Goal: Contribute content: Add original content to the website for others to see

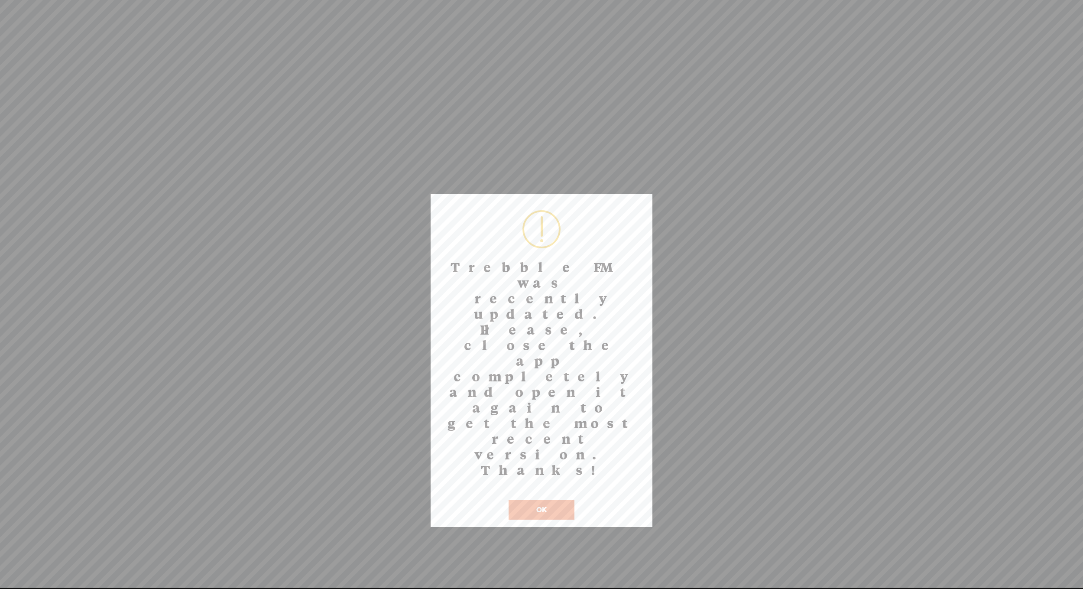
click at [565, 500] on button "OK" at bounding box center [542, 510] width 66 height 20
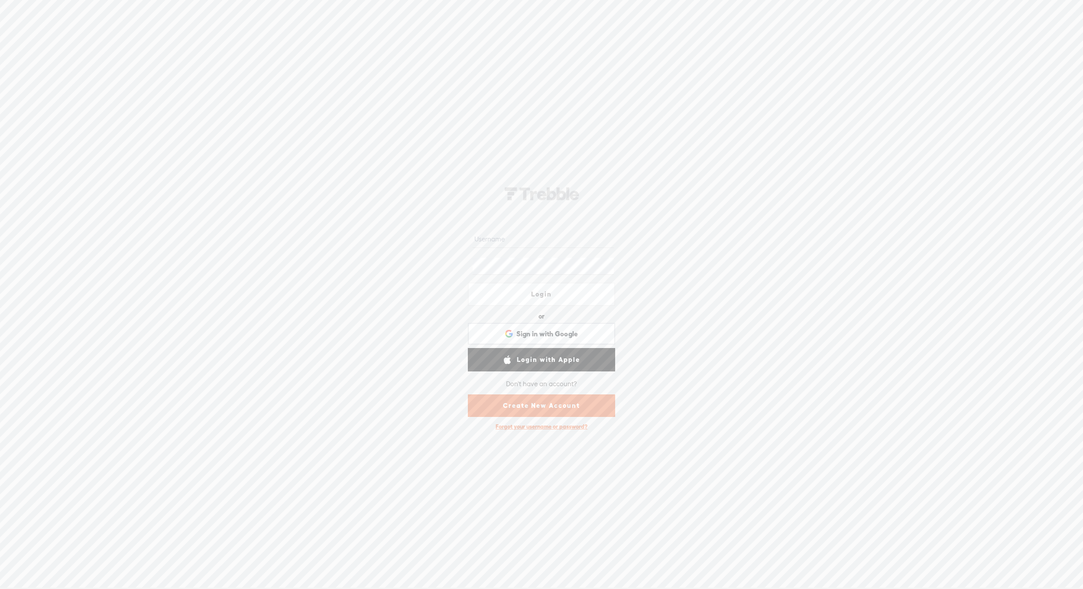
type input "hi@jessunlimited.com"
click at [542, 292] on link "Login" at bounding box center [541, 294] width 147 height 23
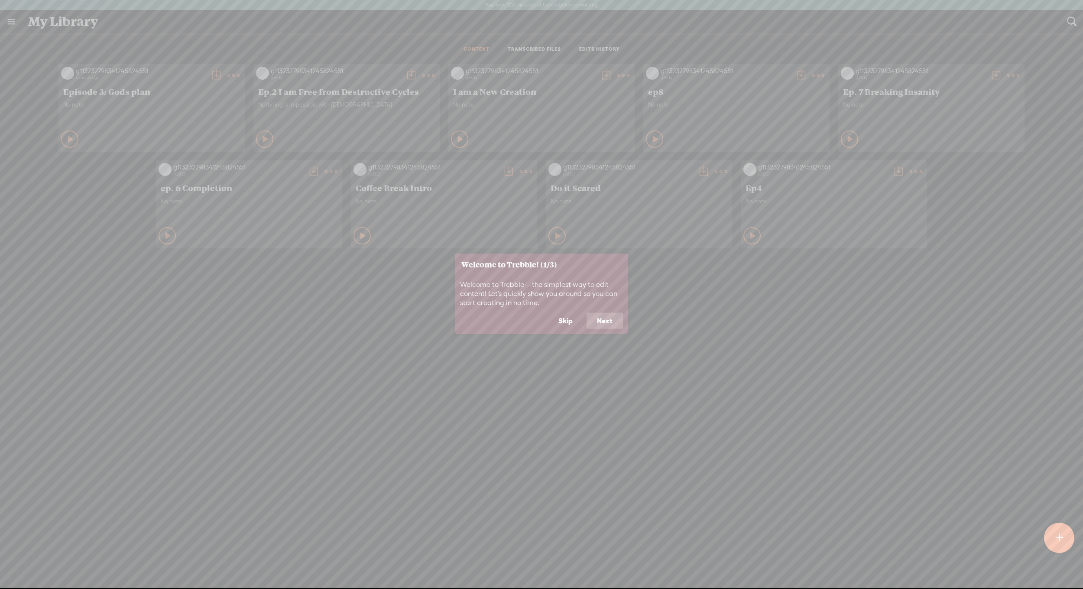
click at [567, 323] on button "Skip" at bounding box center [565, 320] width 35 height 16
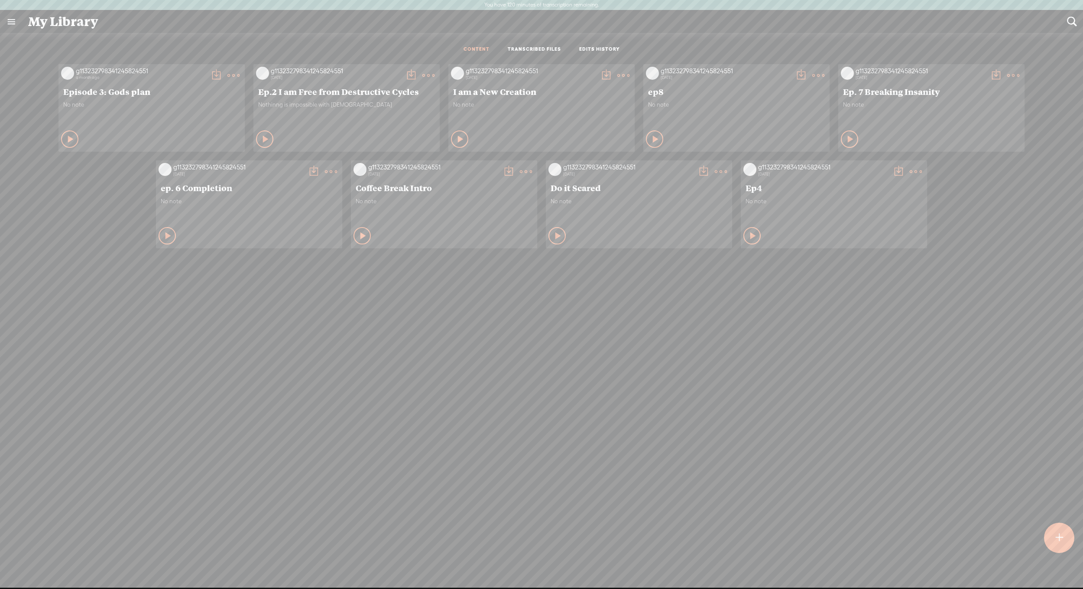
click at [1053, 546] on div at bounding box center [1059, 538] width 30 height 30
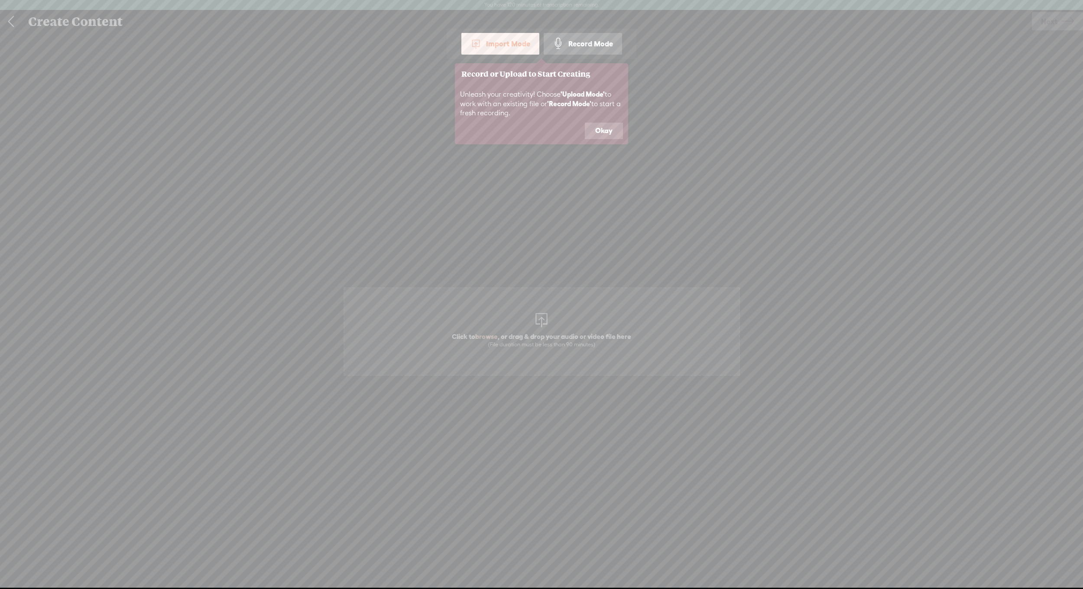
click at [569, 43] on div "Record Mode" at bounding box center [583, 44] width 78 height 22
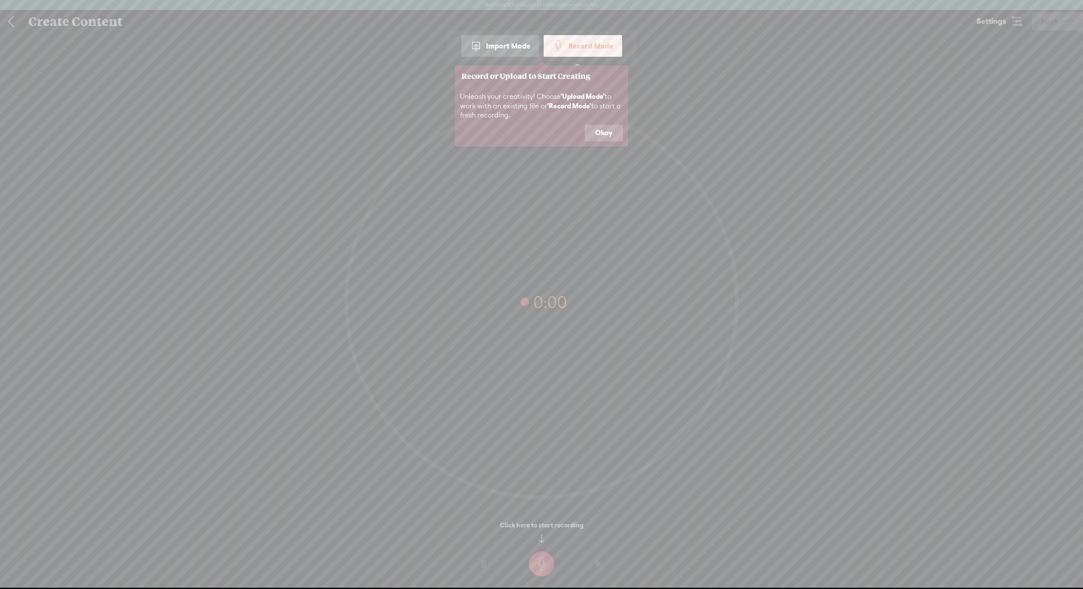
click at [614, 133] on button "Okay" at bounding box center [604, 133] width 38 height 16
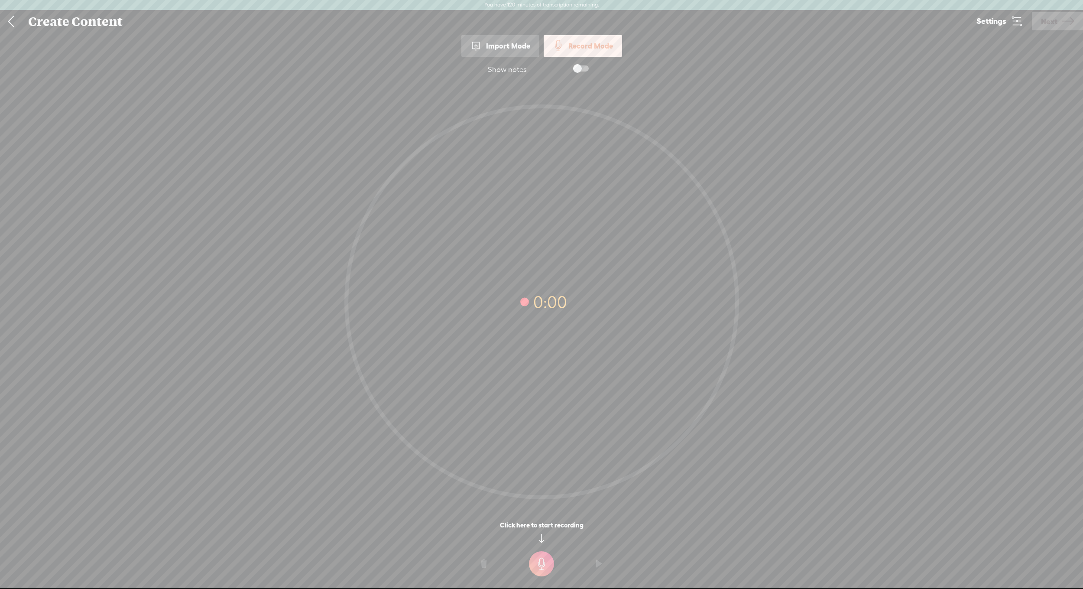
click at [581, 67] on span at bounding box center [581, 68] width 16 height 6
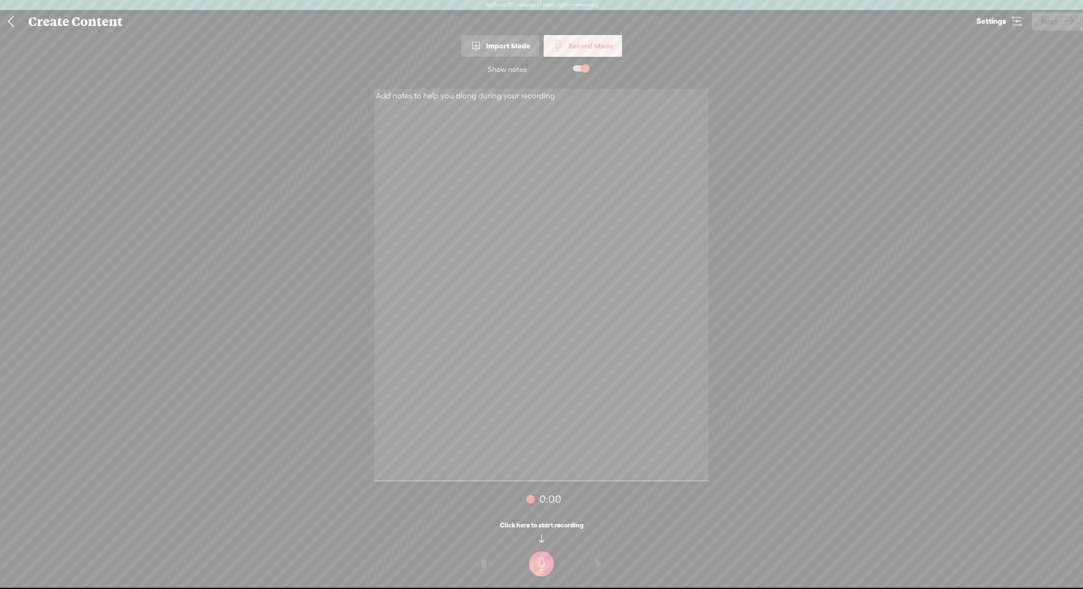
drag, startPoint x: 538, startPoint y: 107, endPoint x: 539, endPoint y: 112, distance: 5.3
click at [538, 107] on textarea at bounding box center [541, 285] width 335 height 392
paste textarea "Welcome to He Speaks, I Obey —a podcast of Bible-backed affirmations and remind…"
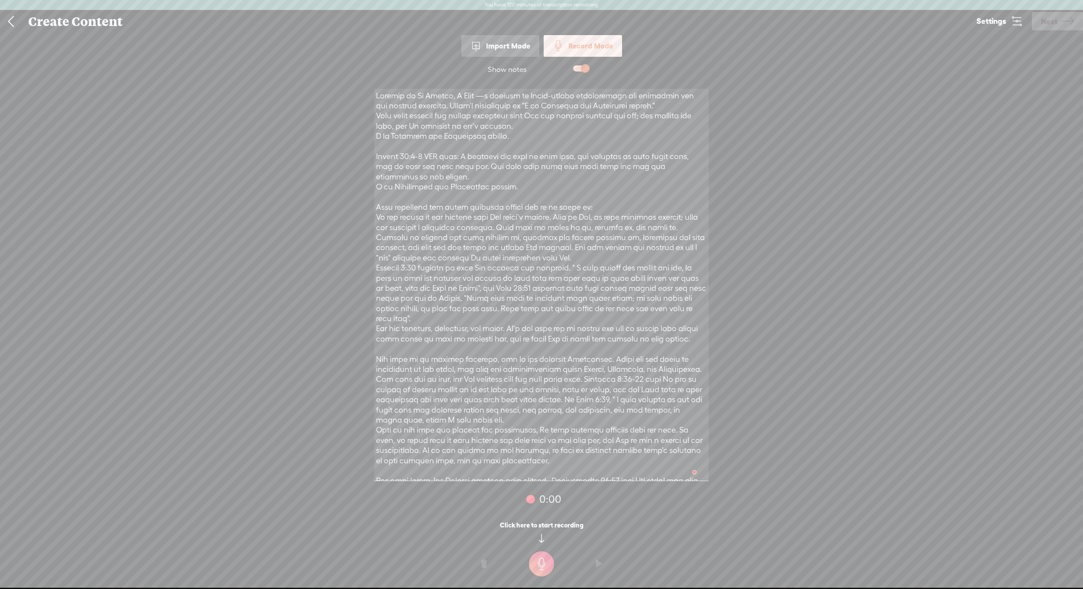
type textarea "Welcome to He Speaks, I Obey —a podcast of Bible-backed affirmations and remind…"
click at [1017, 27] on icon at bounding box center [1017, 21] width 12 height 12
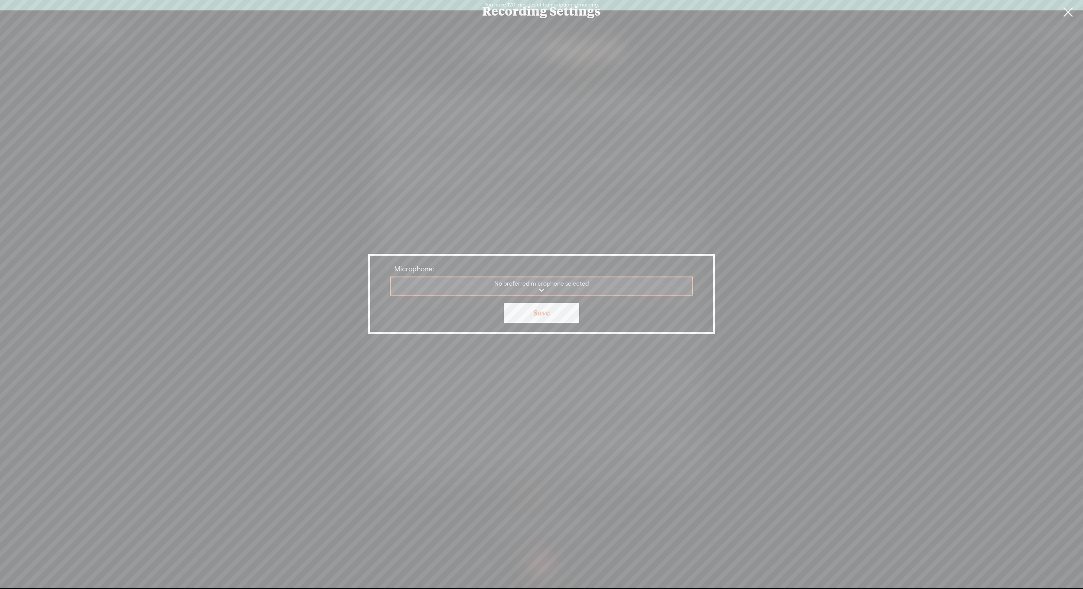
click at [580, 289] on select "JLab JBuds Lux ANC Gemoo Speaker Microsoft Teams Audio Device Speaker Audio Rec…" at bounding box center [542, 286] width 302 height 18
click at [565, 292] on select "JLab JBuds Lux ANC Gemoo Speaker Microsoft Teams Audio Device Speaker Audio Rec…" at bounding box center [542, 286] width 302 height 18
click at [591, 288] on select "JLab JBuds Lux ANC Gemoo Speaker Microsoft Teams Audio Device Speaker Audio Rec…" at bounding box center [542, 286] width 302 height 18
click at [916, 121] on div "Recording Settings Microphone: No preferred microphone selected JLab JBuds Lux …" at bounding box center [541, 294] width 1083 height 588
click at [1072, 10] on link at bounding box center [1068, 12] width 22 height 24
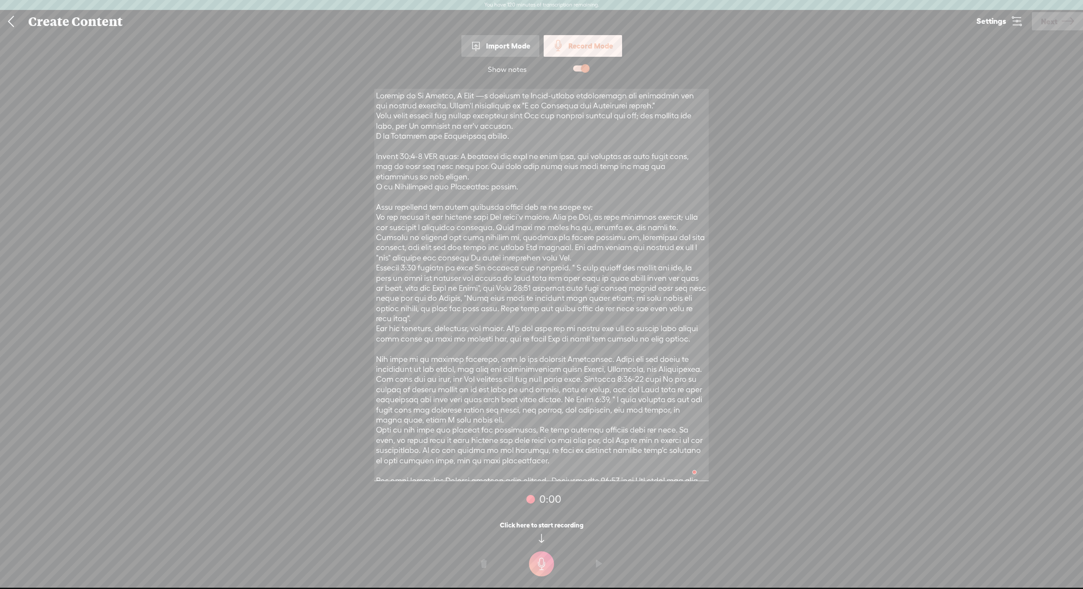
click at [1000, 22] on span "Settings" at bounding box center [992, 21] width 30 height 8
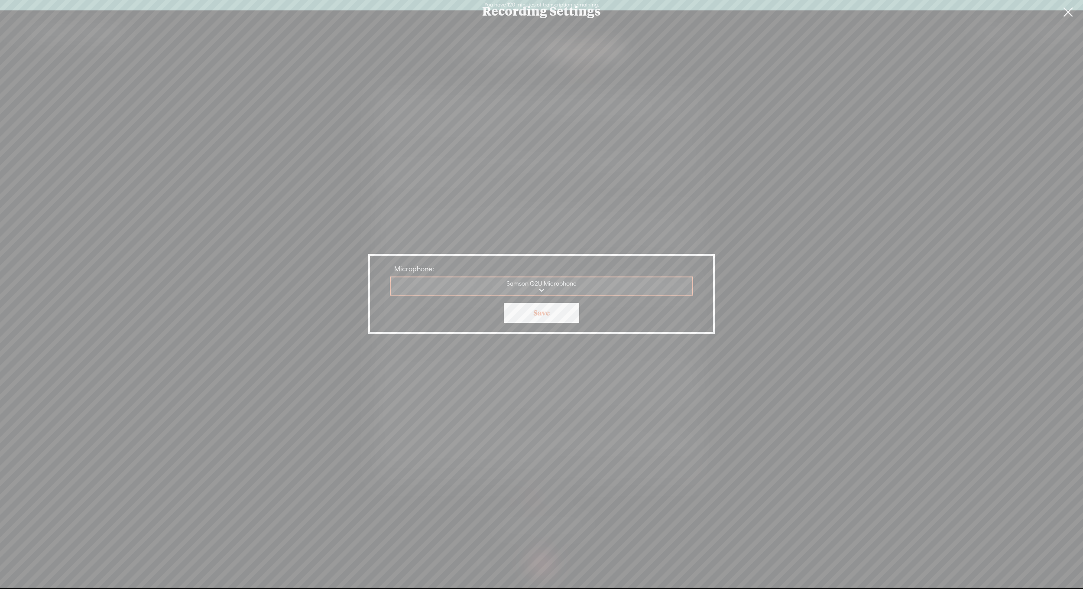
click at [588, 278] on select "JLab JBuds Lux ANC Samson Q2U Microphone Gemoo Speaker Microsoft Teams Audio De…" at bounding box center [542, 286] width 302 height 18
click at [391, 277] on select "JLab JBuds Lux ANC Samson Q2U Microphone Gemoo Speaker Microsoft Teams Audio De…" at bounding box center [542, 286] width 302 height 18
click at [569, 315] on link "Save" at bounding box center [541, 313] width 75 height 20
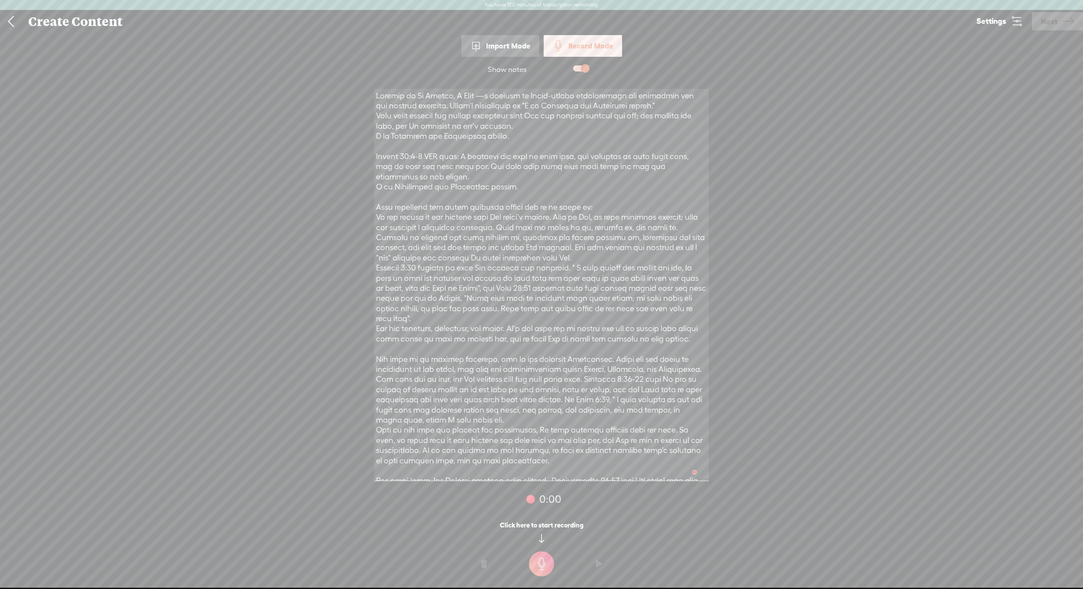
click at [545, 563] on t at bounding box center [541, 563] width 25 height 25
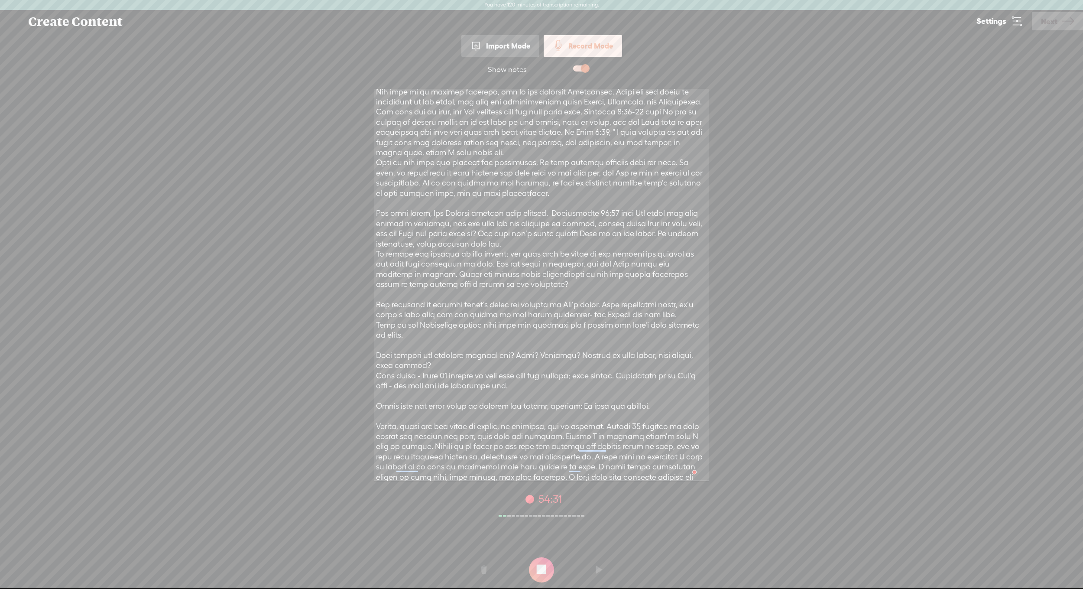
scroll to position [276, 0]
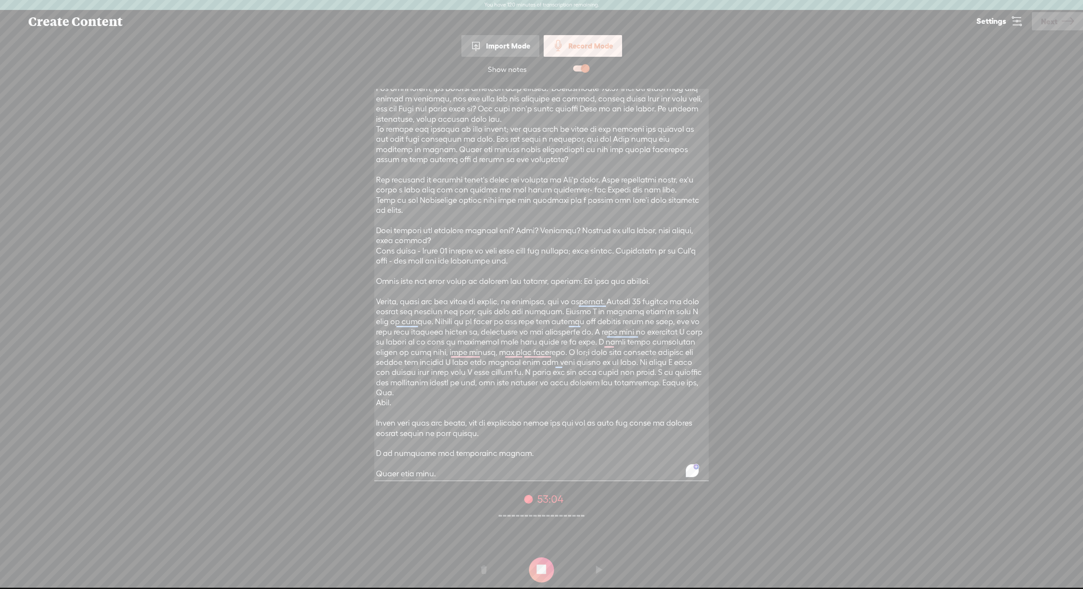
click at [543, 573] on t at bounding box center [541, 569] width 25 height 25
click at [1047, 26] on span "Next" at bounding box center [1049, 21] width 16 height 22
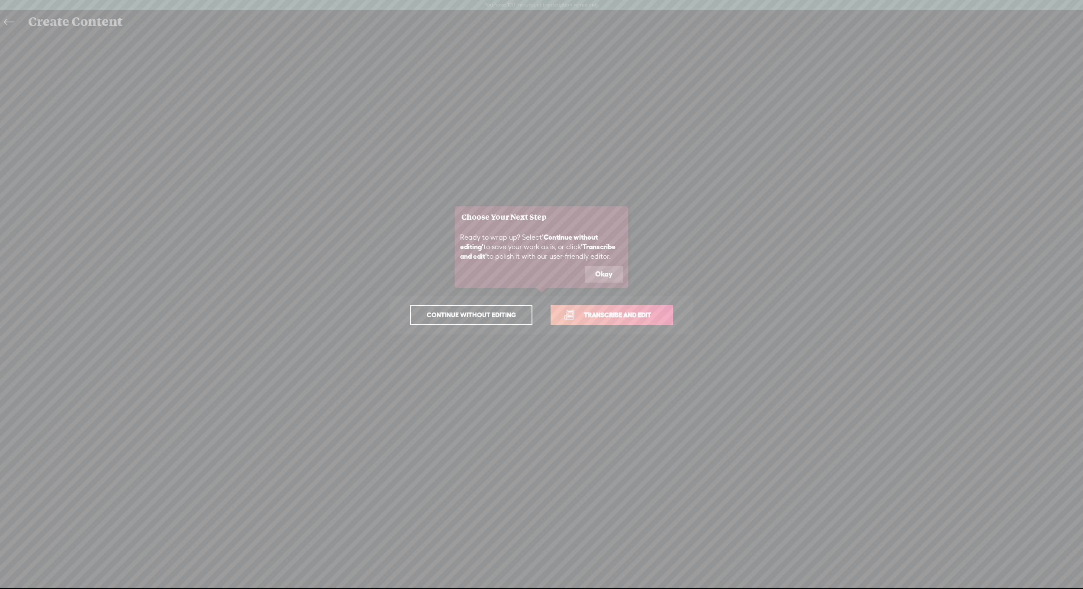
click at [632, 319] on span "Transcribe and edit" at bounding box center [617, 315] width 85 height 10
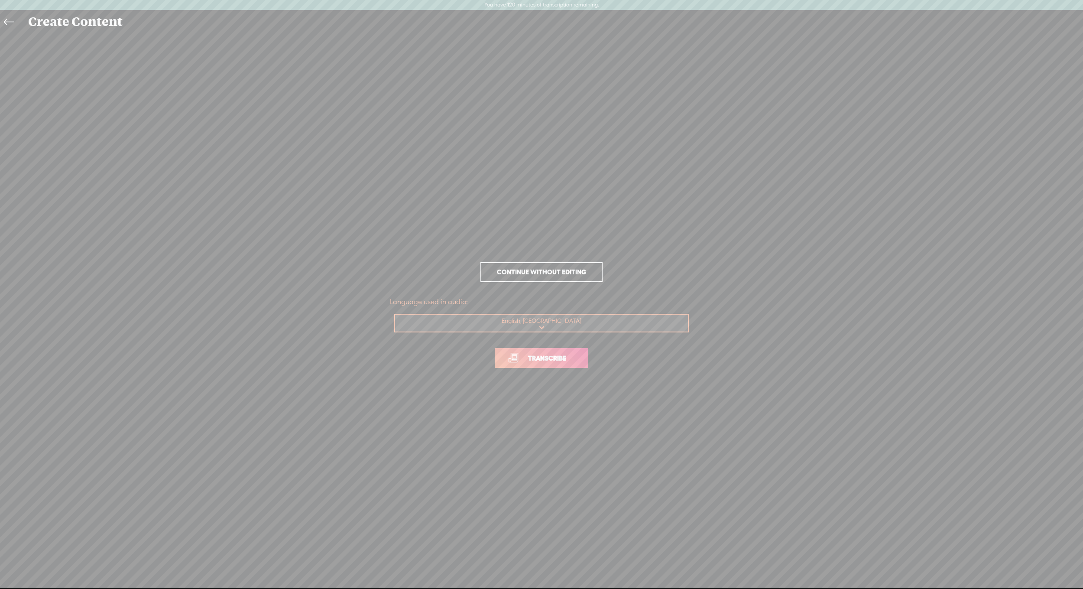
click at [570, 349] on link "Transcribe" at bounding box center [542, 358] width 94 height 20
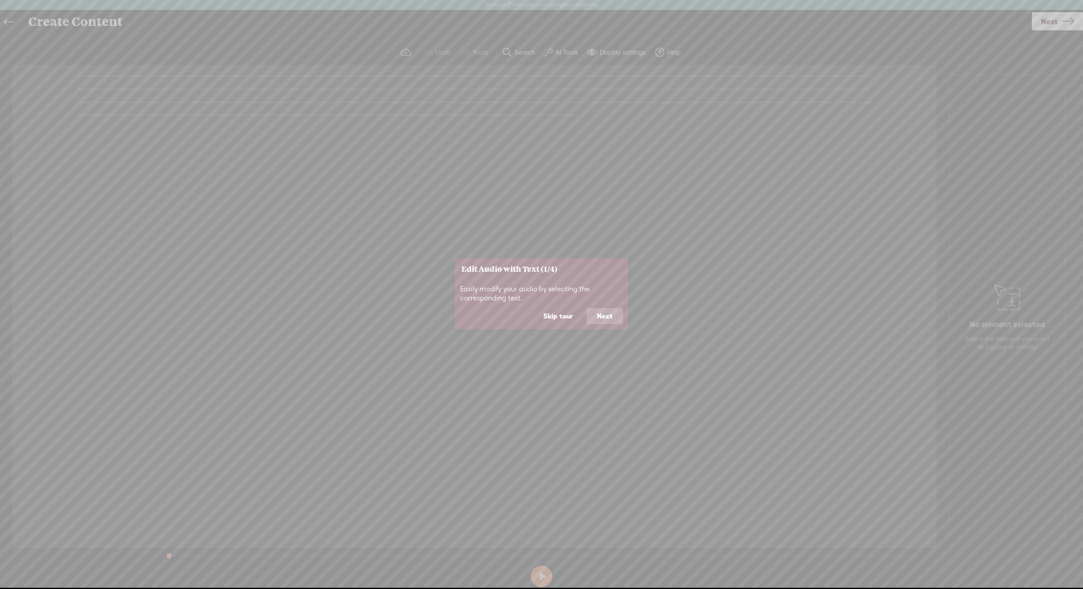
click at [563, 317] on button "Skip tour" at bounding box center [558, 316] width 50 height 16
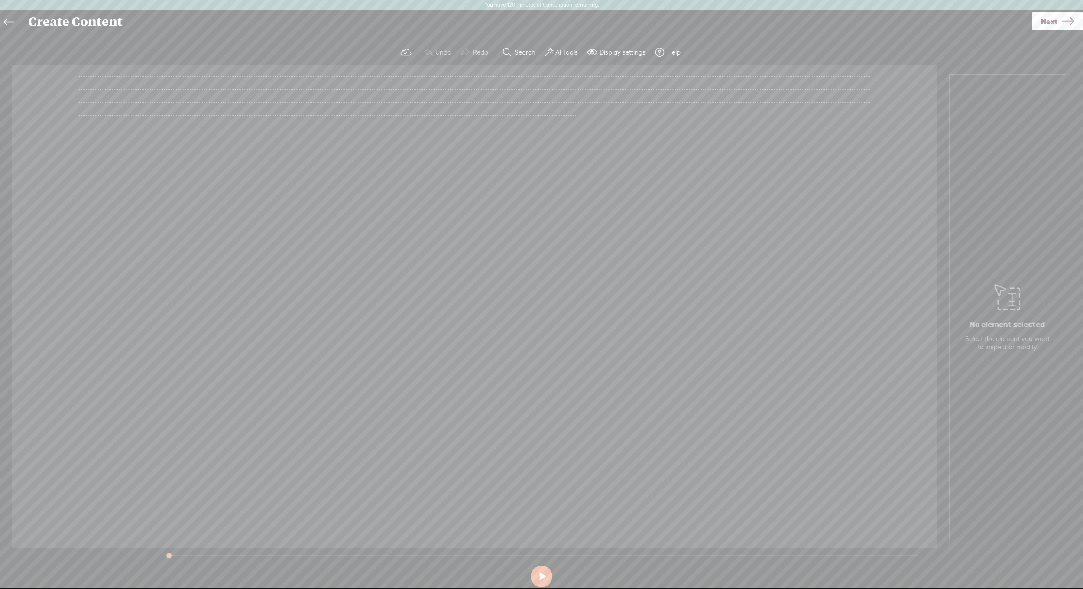
click at [535, 240] on div "Unknown · · · · · · · · · · · · · · · · · · · · · · · · · · · · · · · · · · · ·…" at bounding box center [474, 306] width 925 height 483
click at [13, 24] on icon at bounding box center [9, 22] width 10 height 19
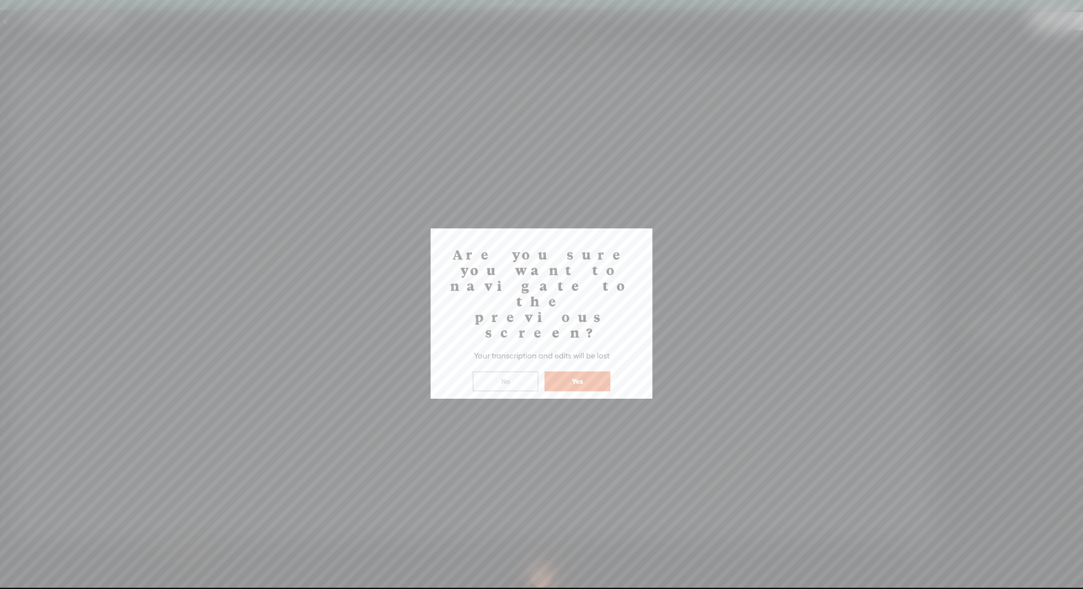
click at [597, 371] on button "Yes" at bounding box center [578, 381] width 66 height 20
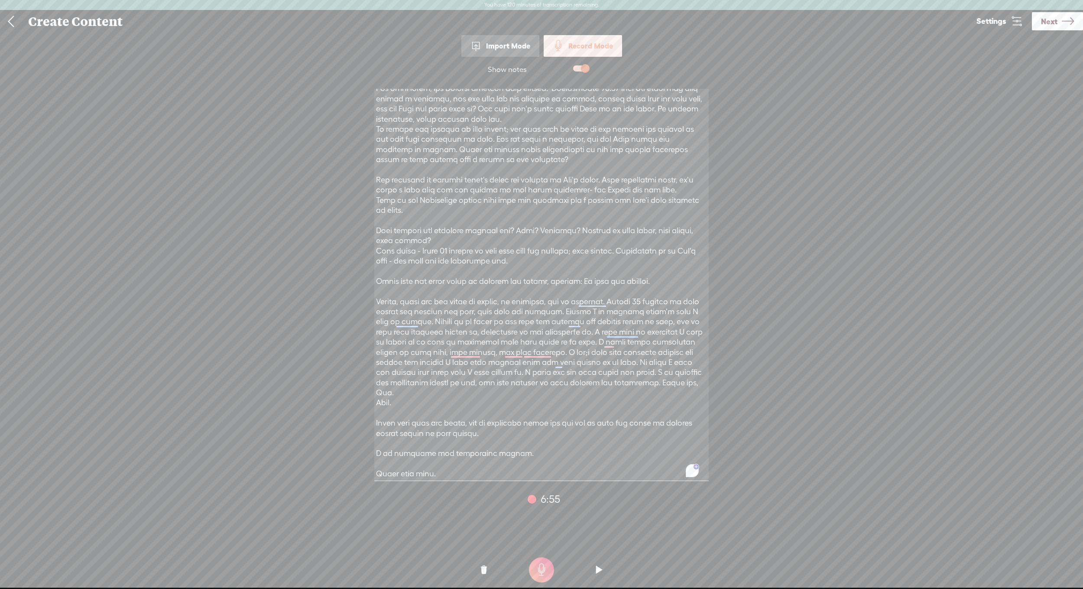
click at [544, 500] on span "6:55" at bounding box center [550, 498] width 19 height 13
click at [1013, 26] on icon at bounding box center [1017, 21] width 12 height 12
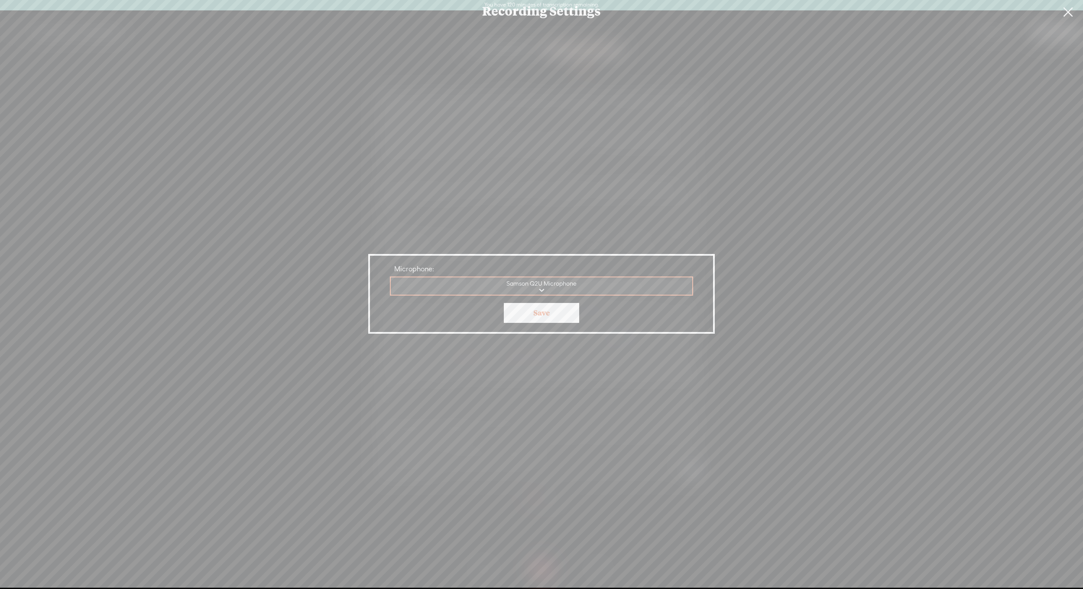
click at [567, 286] on select "JLab JBuds Lux ANC Samson Q2U Microphone Gemoo Speaker Microsoft Teams Audio De…" at bounding box center [542, 286] width 302 height 18
click at [391, 277] on select "JLab JBuds Lux ANC Samson Q2U Microphone Gemoo Speaker Microsoft Teams Audio De…" at bounding box center [542, 286] width 302 height 18
click at [573, 312] on link "Save" at bounding box center [541, 313] width 75 height 20
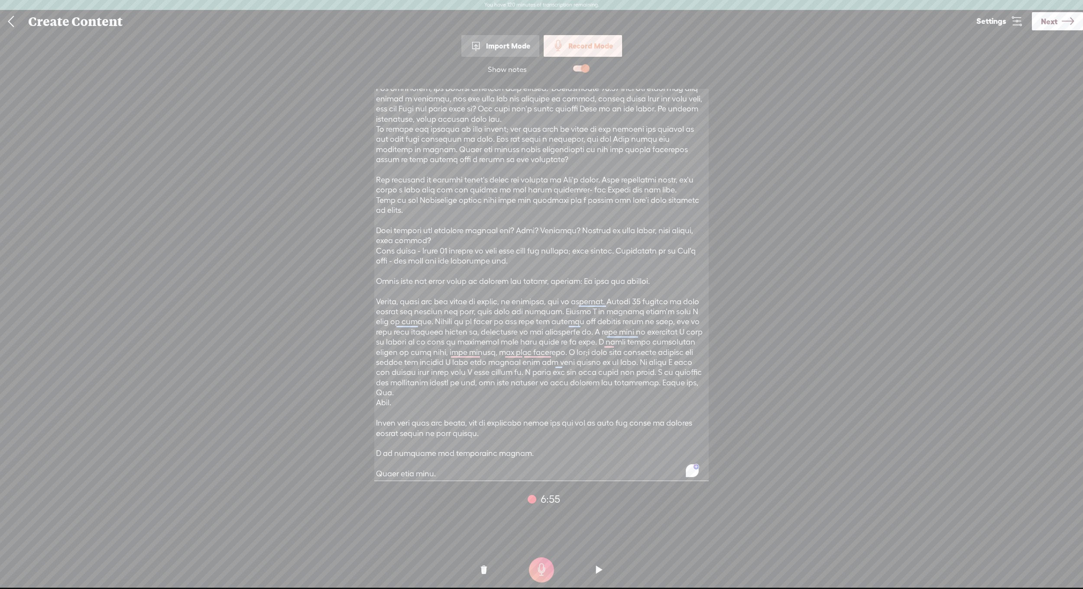
click at [554, 487] on div at bounding box center [541, 286] width 347 height 406
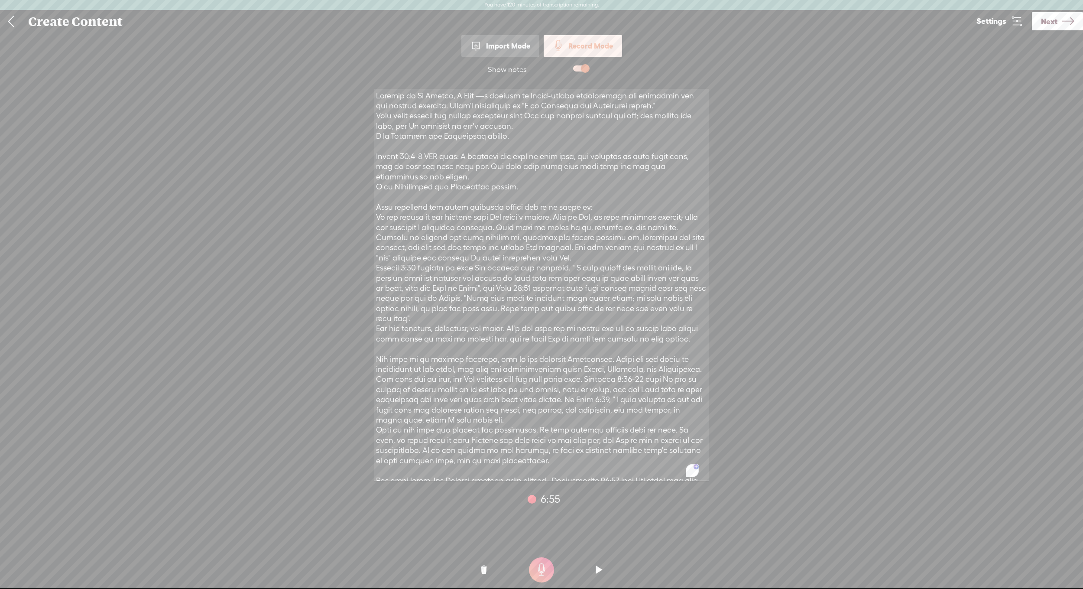
scroll to position [0, 0]
click at [579, 65] on span at bounding box center [581, 68] width 16 height 6
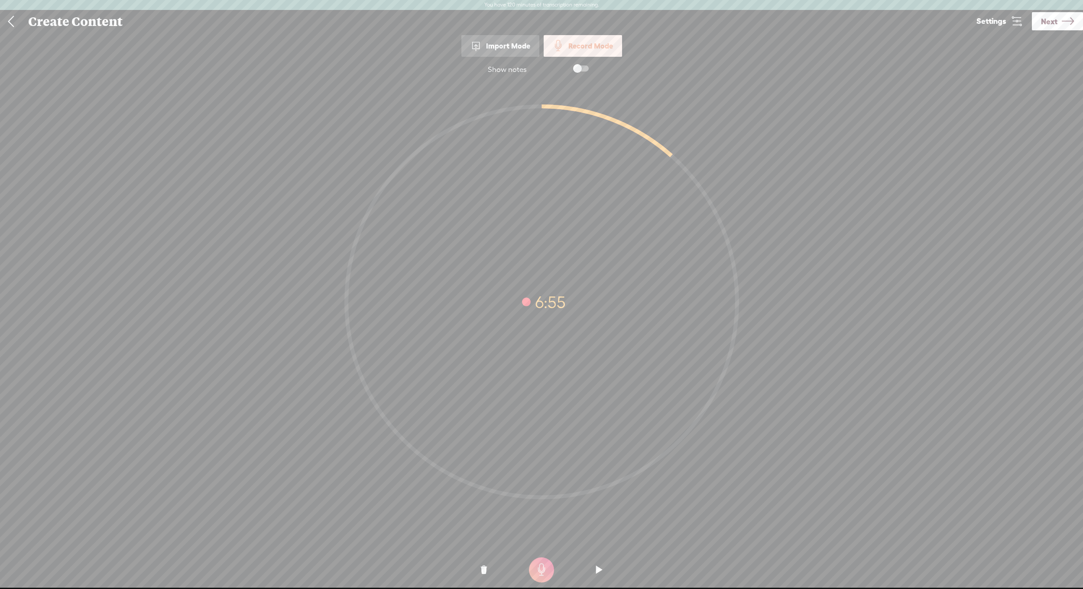
click at [581, 70] on span at bounding box center [581, 68] width 16 height 6
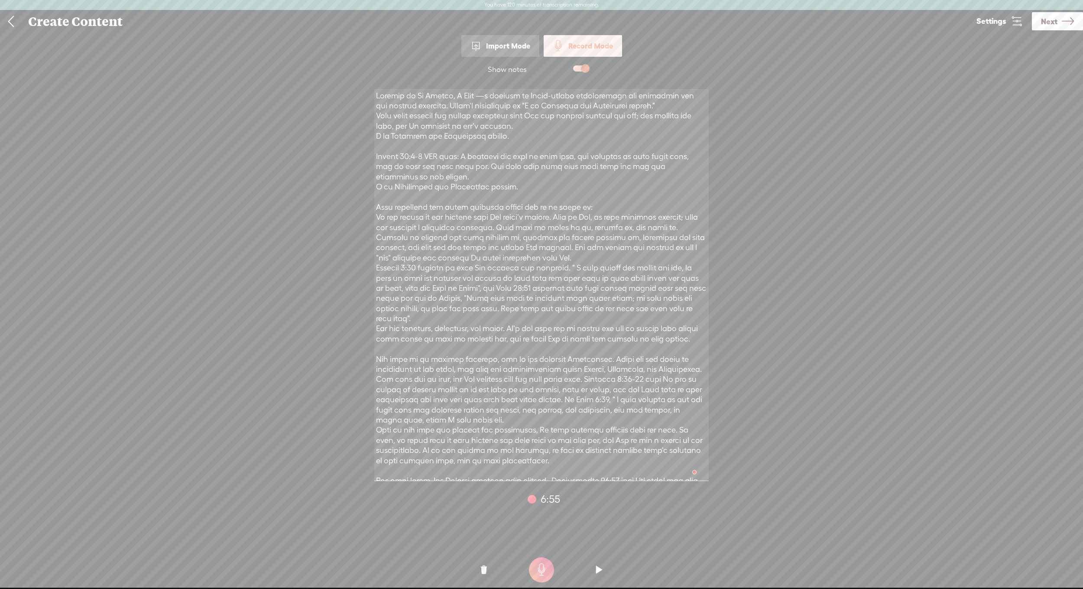
click at [1009, 19] on link "Settings" at bounding box center [1000, 21] width 65 height 22
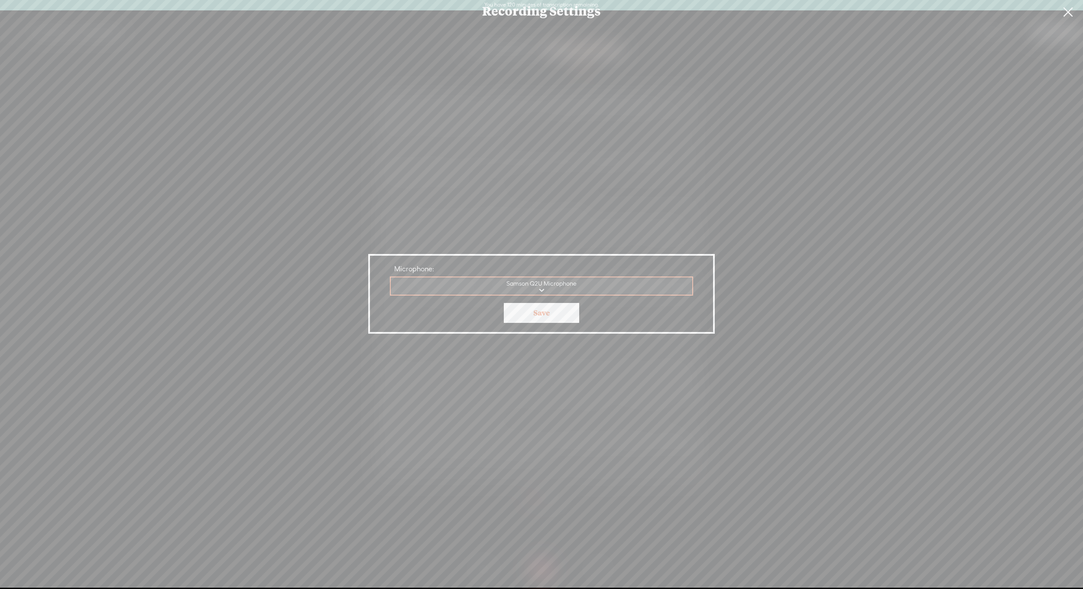
click at [580, 316] on p "Save" at bounding box center [541, 313] width 325 height 20
click at [569, 315] on link "Save" at bounding box center [541, 313] width 75 height 20
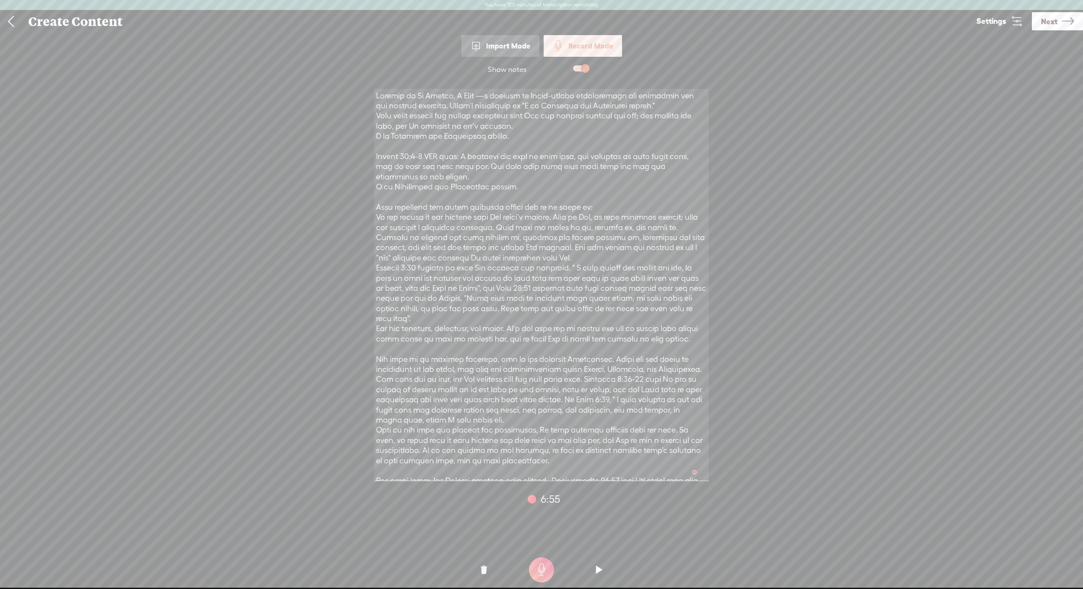
click at [1015, 125] on div "Show notes 53:04 6:55 1 6:55 Click here to start recording" at bounding box center [541, 326] width 1083 height 538
click at [582, 73] on label at bounding box center [572, 68] width 47 height 15
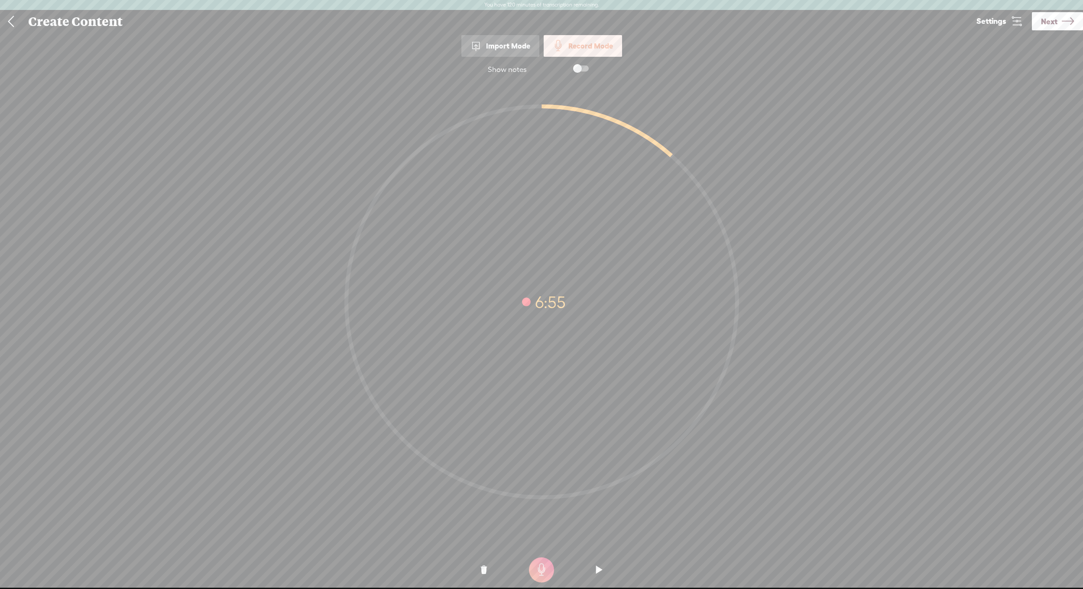
click at [583, 71] on label at bounding box center [572, 68] width 47 height 15
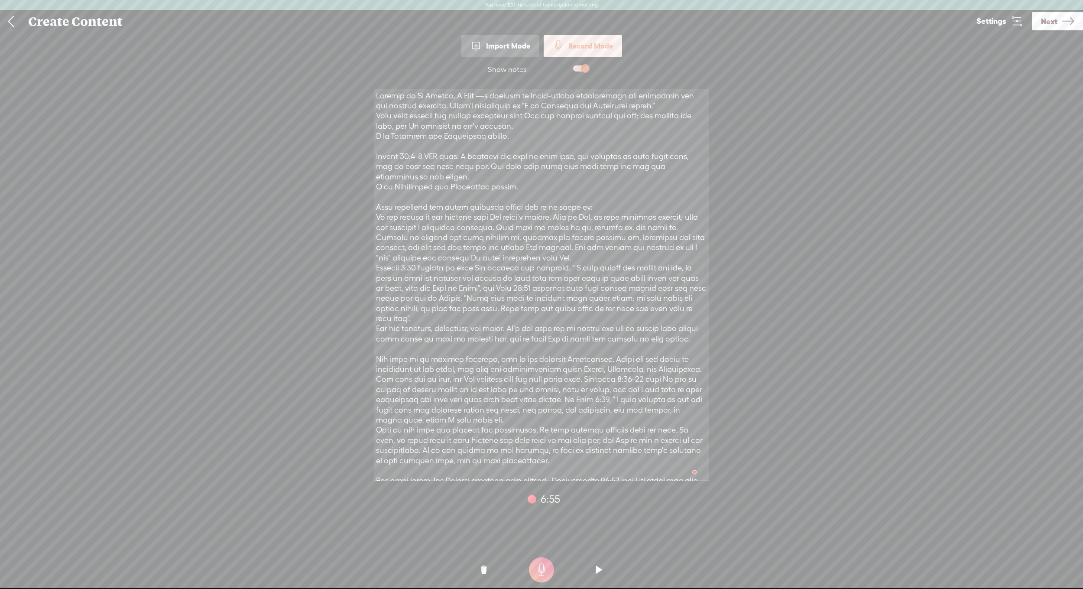
click at [488, 571] on o at bounding box center [484, 570] width 35 height 26
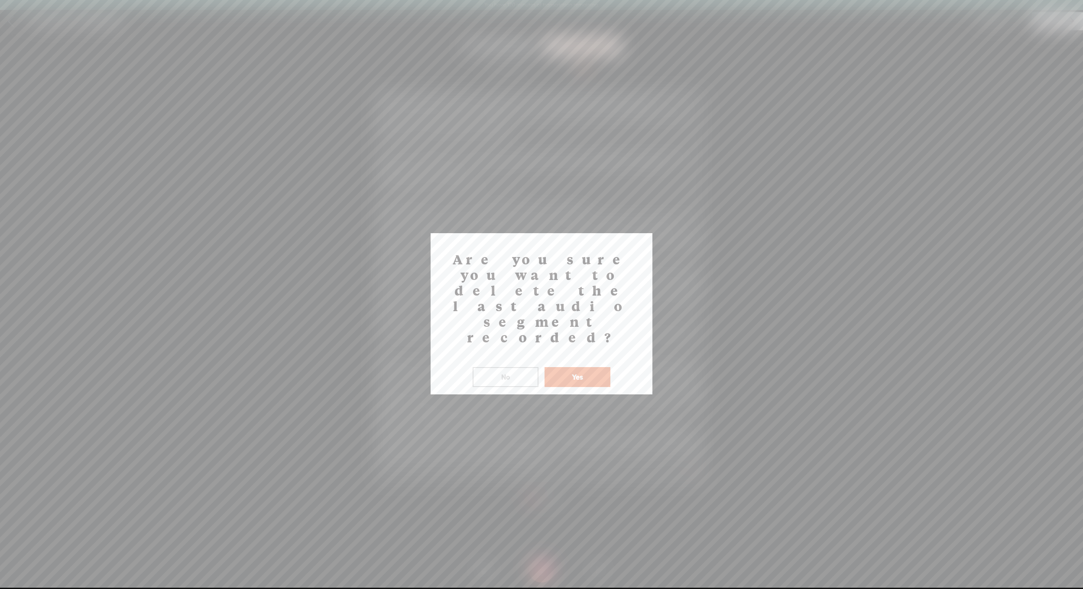
click at [596, 367] on button "Yes" at bounding box center [578, 377] width 66 height 20
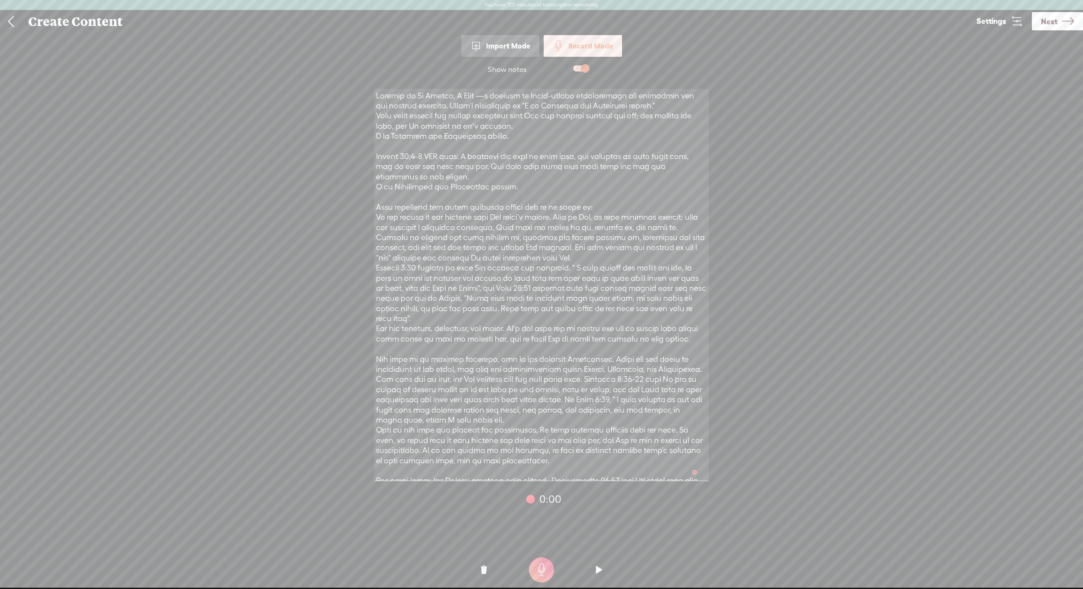
click at [582, 66] on span at bounding box center [581, 68] width 16 height 6
click at [583, 69] on span at bounding box center [581, 68] width 16 height 6
click at [587, 71] on span at bounding box center [581, 68] width 16 height 6
click at [780, 80] on div "Show notes 59:59 0:00 1 0:00 Click here to start recording" at bounding box center [541, 326] width 1083 height 538
click at [586, 71] on span at bounding box center [581, 68] width 16 height 6
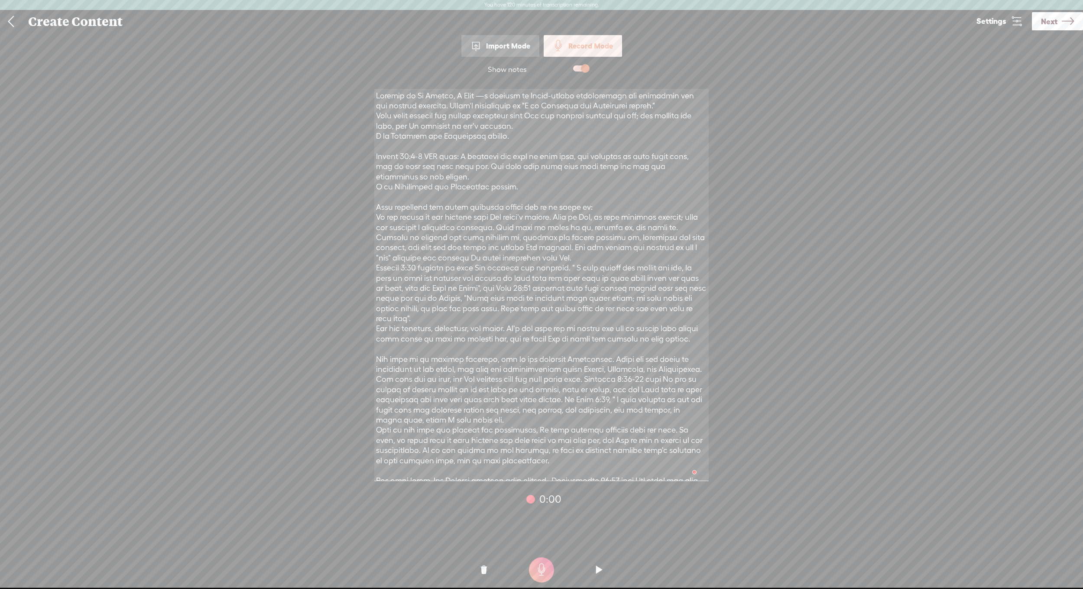
click at [911, 181] on div "Show notes 59:59 0:00 1 0:00 Click here to start recording" at bounding box center [541, 326] width 1083 height 538
click at [821, 224] on div "Show notes 59:59 0:00 1 0:00 Click here to start recording" at bounding box center [541, 326] width 1083 height 538
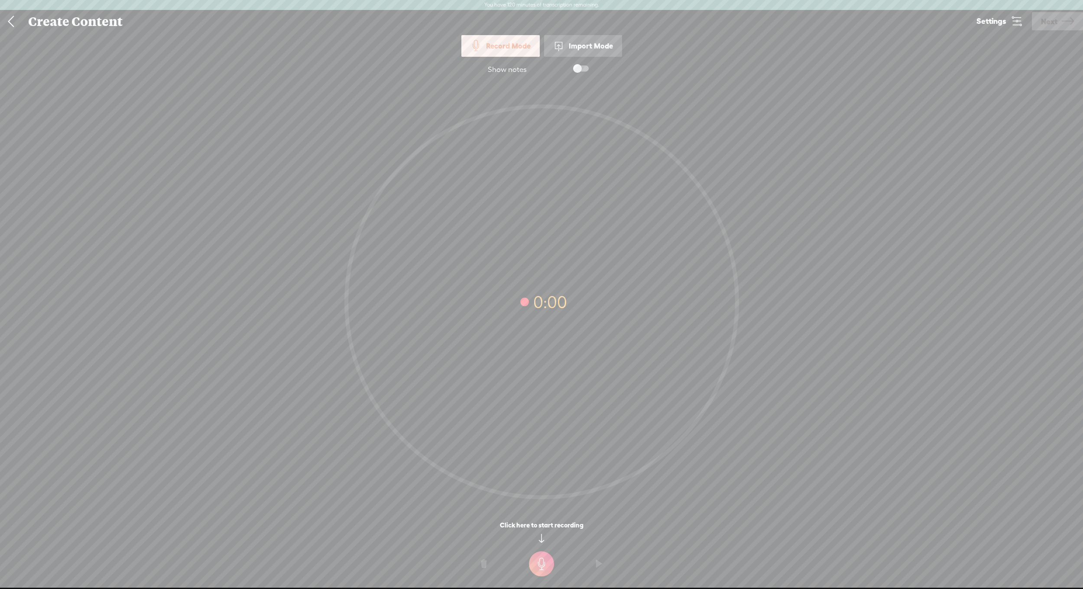
click at [993, 24] on span "Settings" at bounding box center [992, 21] width 30 height 8
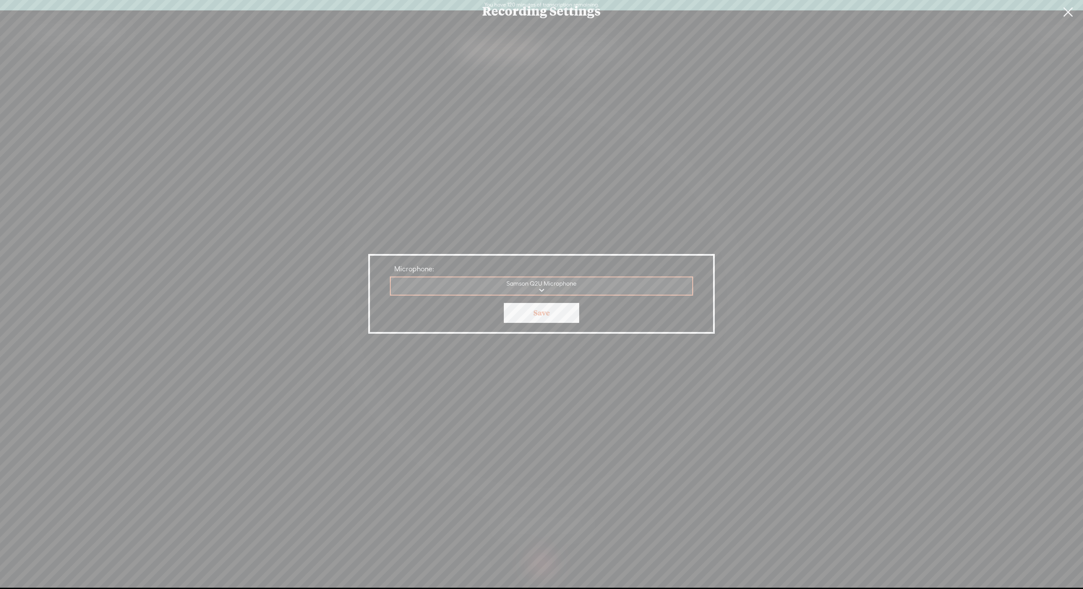
click at [550, 311] on link "Save" at bounding box center [541, 313] width 75 height 20
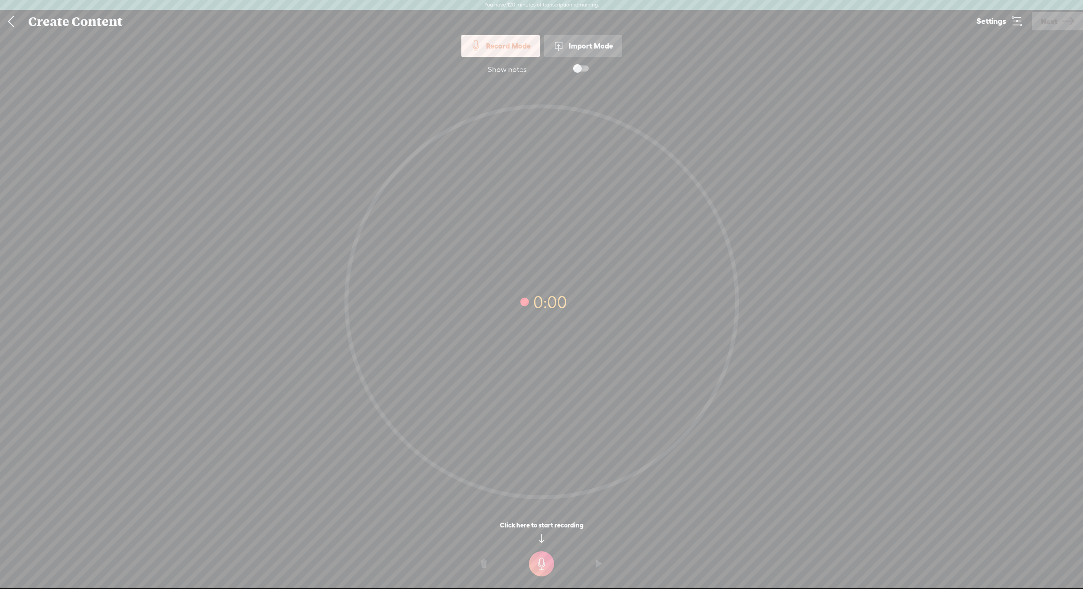
click at [530, 568] on t at bounding box center [541, 563] width 25 height 25
click at [544, 571] on t at bounding box center [541, 569] width 25 height 25
click at [1046, 24] on span "Next" at bounding box center [1049, 21] width 16 height 22
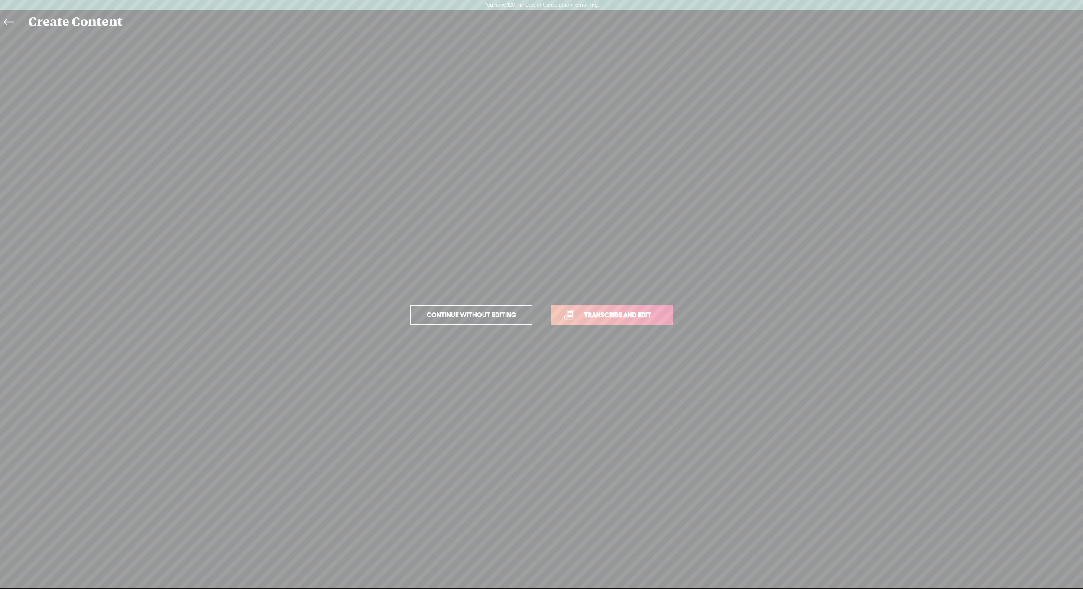
click at [605, 315] on span "Transcribe and edit" at bounding box center [617, 315] width 85 height 10
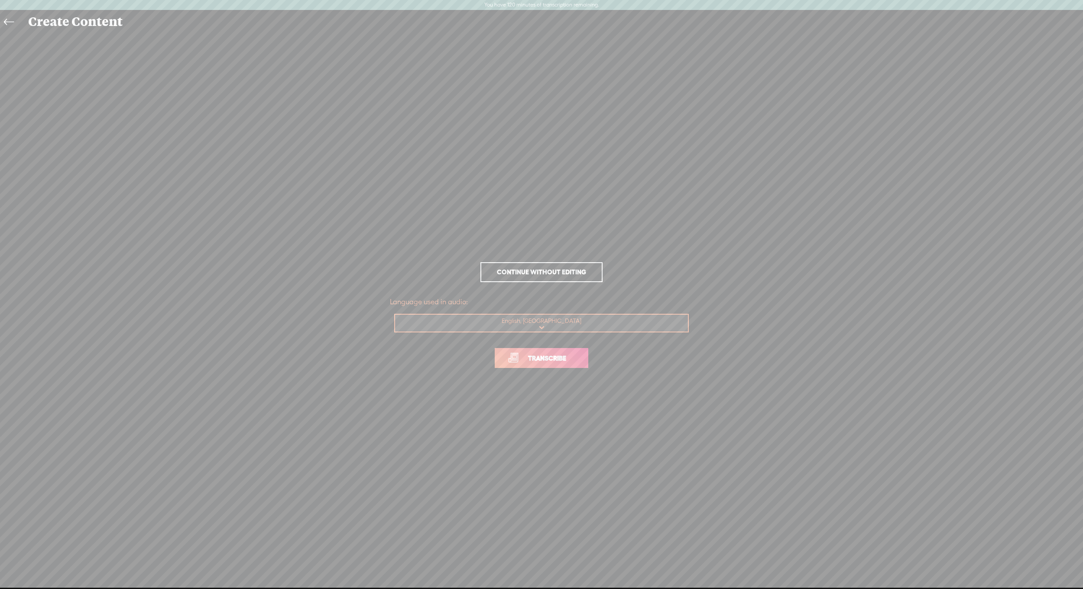
click at [561, 364] on link "Transcribe" at bounding box center [542, 358] width 94 height 20
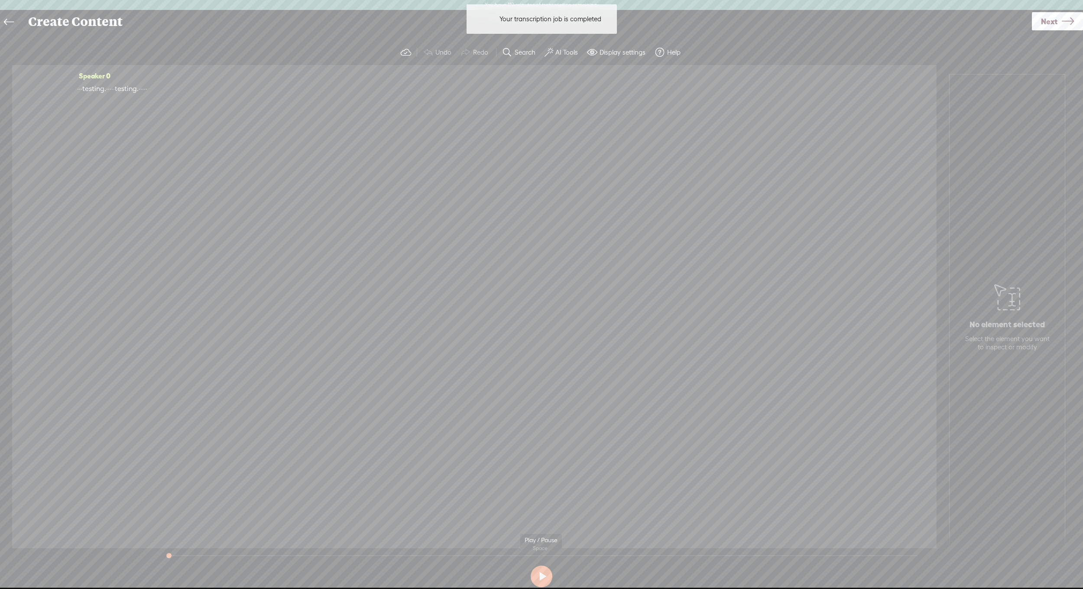
click at [544, 579] on button at bounding box center [542, 576] width 22 height 22
click at [543, 579] on button at bounding box center [542, 576] width 22 height 22
click at [78, 87] on span "·" at bounding box center [78, 88] width 2 height 13
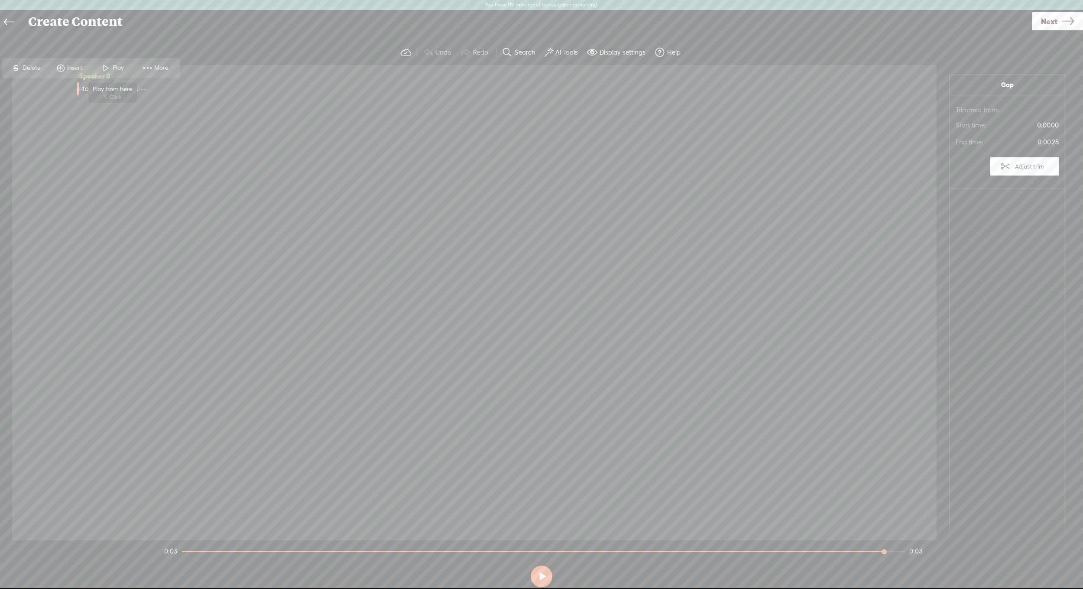
click at [117, 67] on span "Play" at bounding box center [119, 68] width 13 height 9
click at [6, 23] on icon at bounding box center [9, 22] width 10 height 19
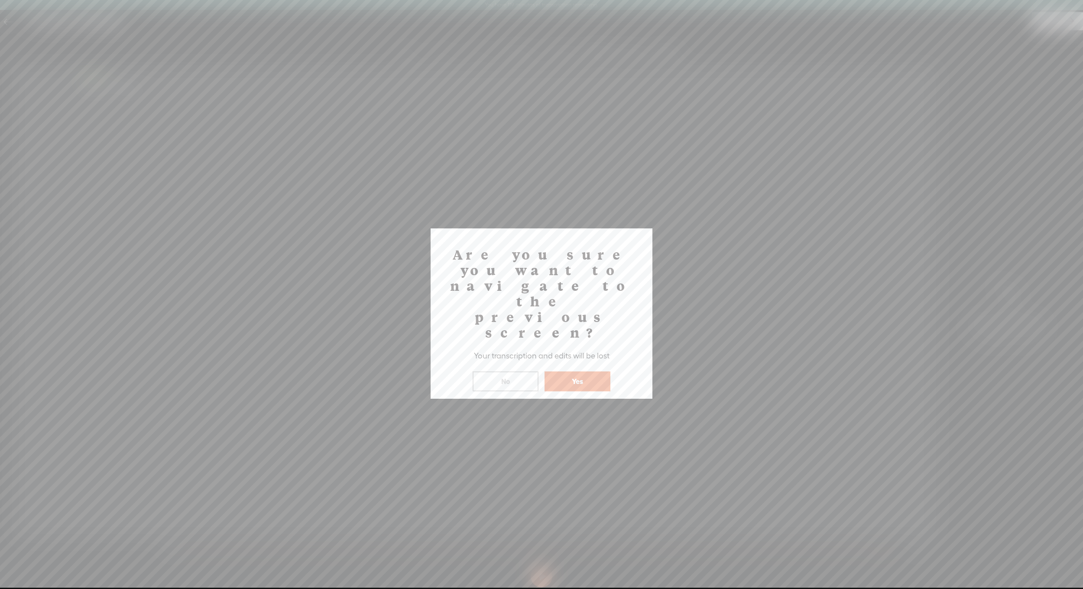
click at [588, 371] on button "Yes" at bounding box center [578, 381] width 66 height 20
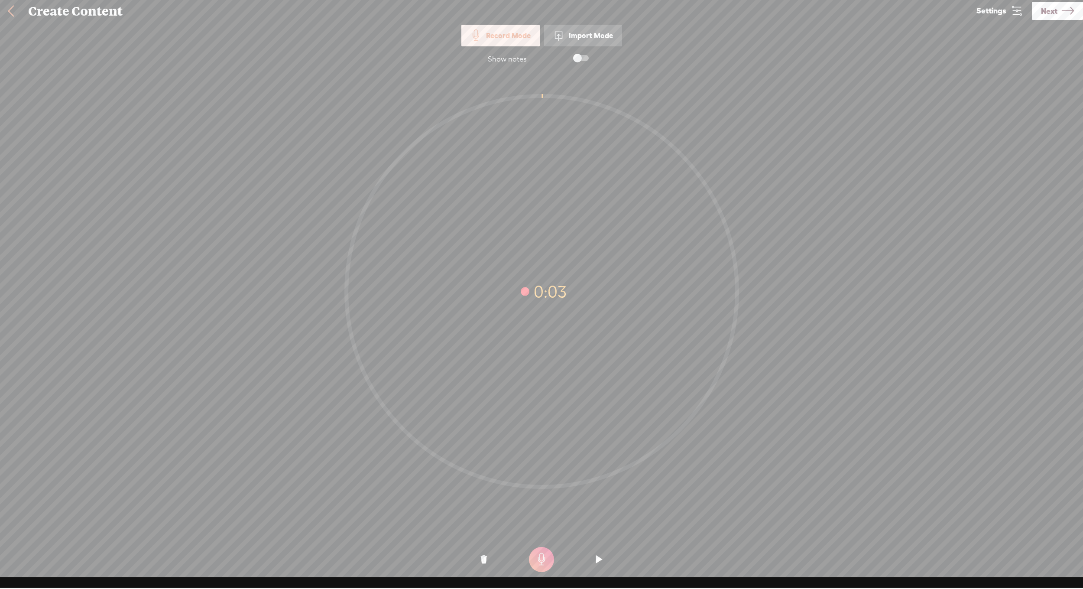
click at [581, 58] on span at bounding box center [581, 58] width 16 height 6
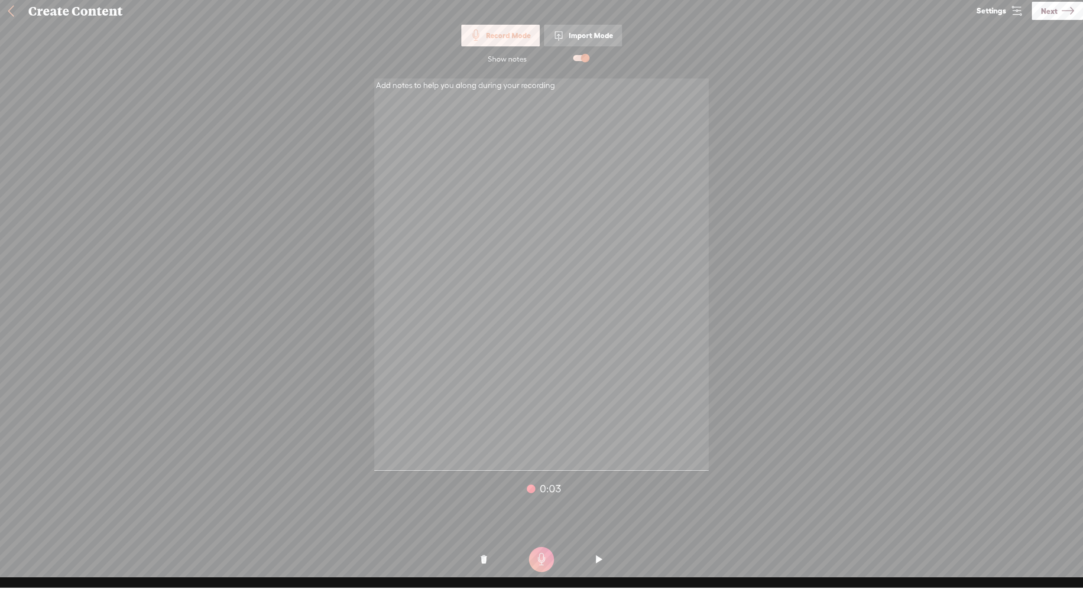
click at [571, 103] on textarea at bounding box center [541, 274] width 335 height 392
paste textarea "Welcome to He Speaks, I Obey —a podcast of Bible-backed affirmations and remind…"
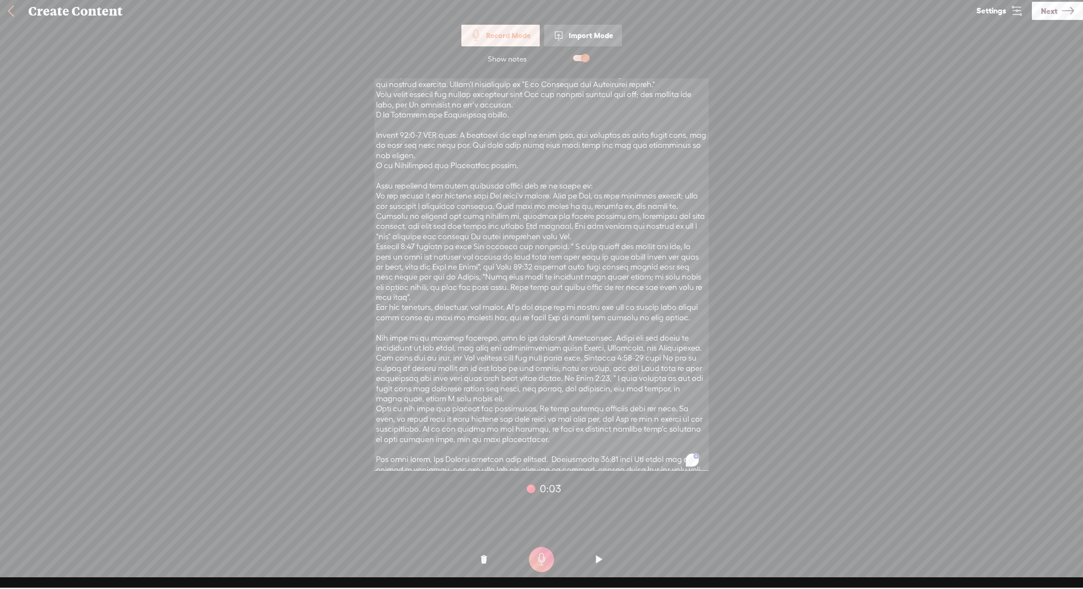
scroll to position [0, 0]
type textarea "Welcome to He Speaks, I Obey —a podcast of Bible-backed affirmations and remind…"
click at [550, 492] on span "0:03" at bounding box center [550, 488] width 21 height 13
click at [584, 56] on span at bounding box center [581, 58] width 16 height 6
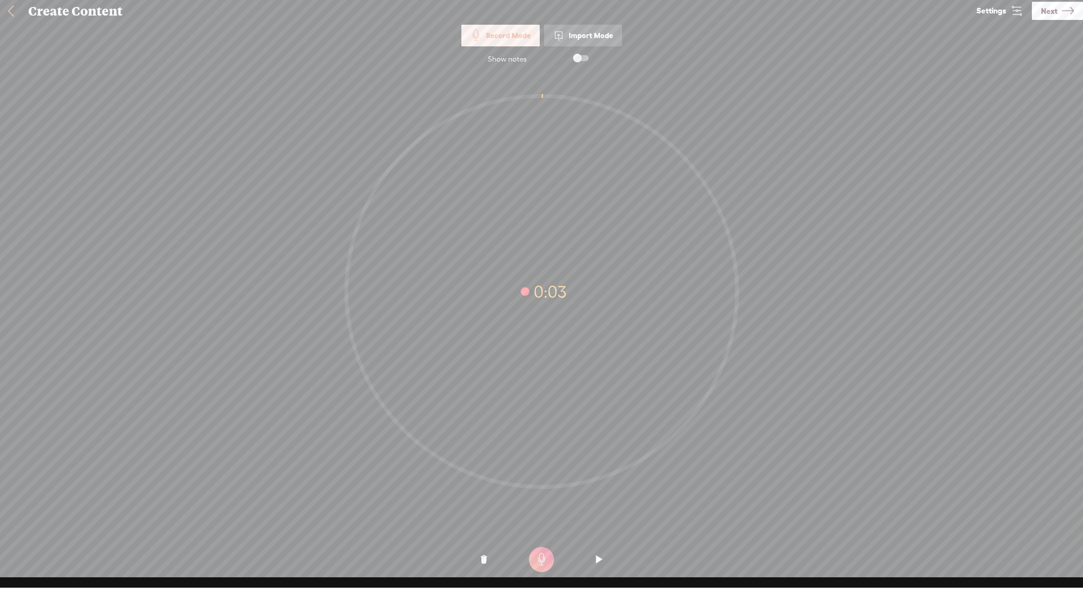
click at [583, 60] on span at bounding box center [581, 58] width 16 height 6
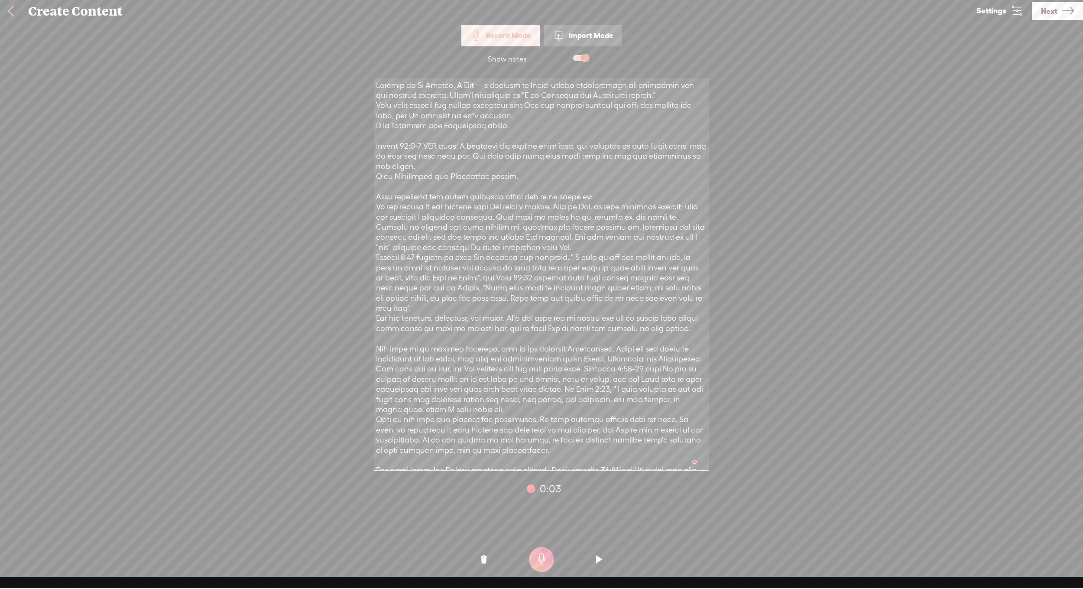
click at [547, 561] on t at bounding box center [541, 559] width 25 height 25
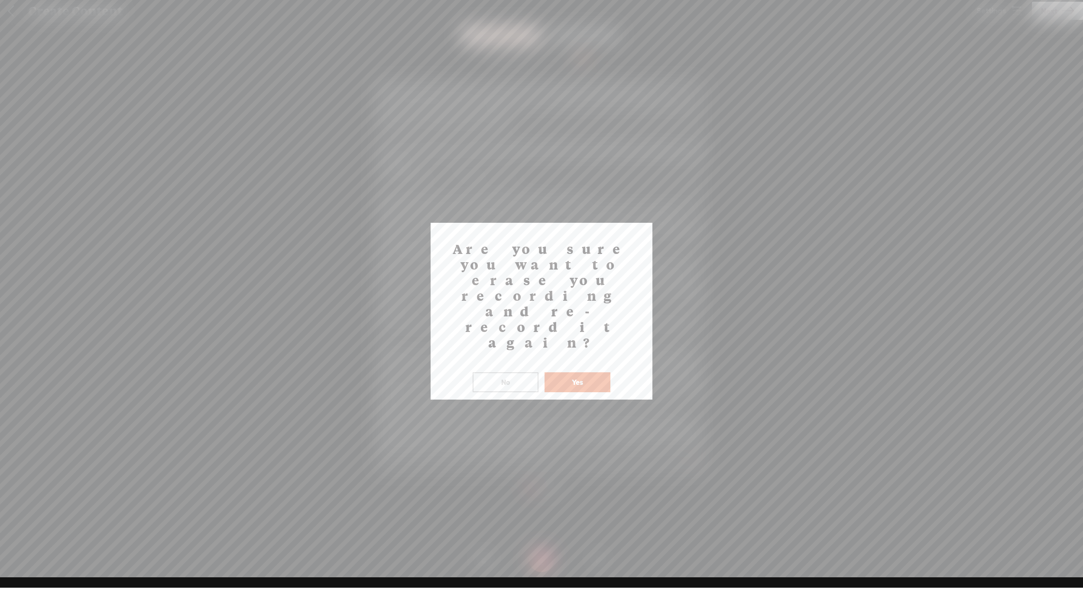
click at [593, 372] on button "Yes" at bounding box center [578, 382] width 66 height 20
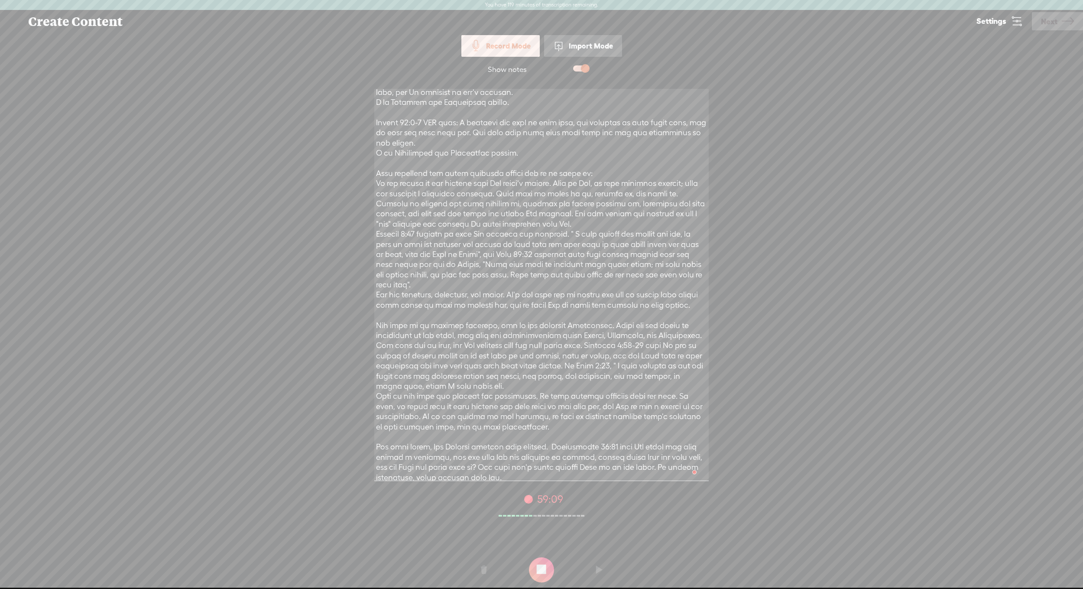
scroll to position [39, 0]
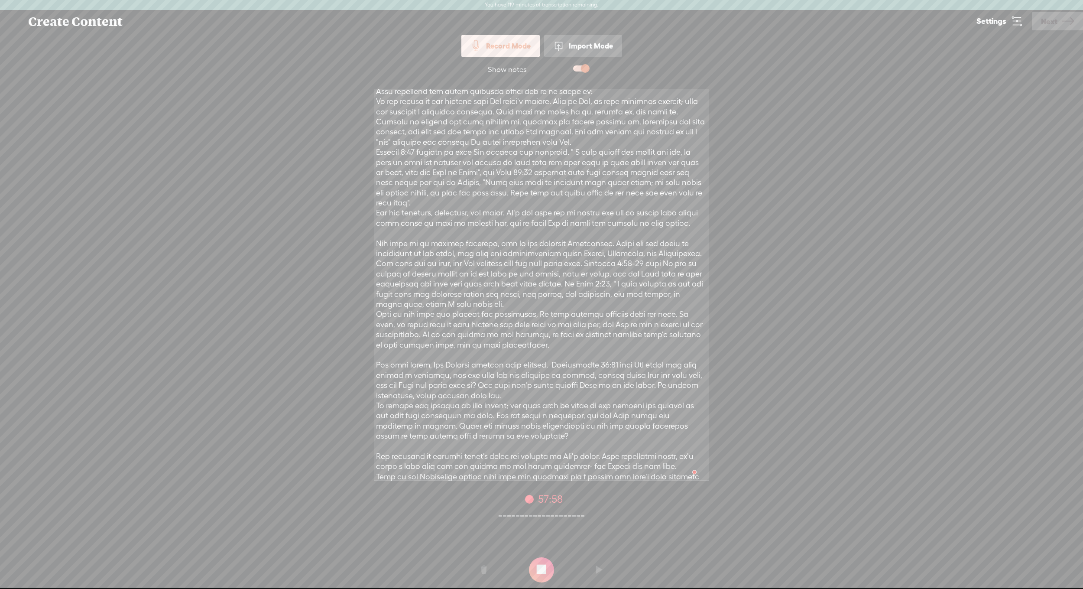
click at [598, 572] on t at bounding box center [599, 570] width 6 height 26
click at [547, 573] on t at bounding box center [541, 569] width 25 height 25
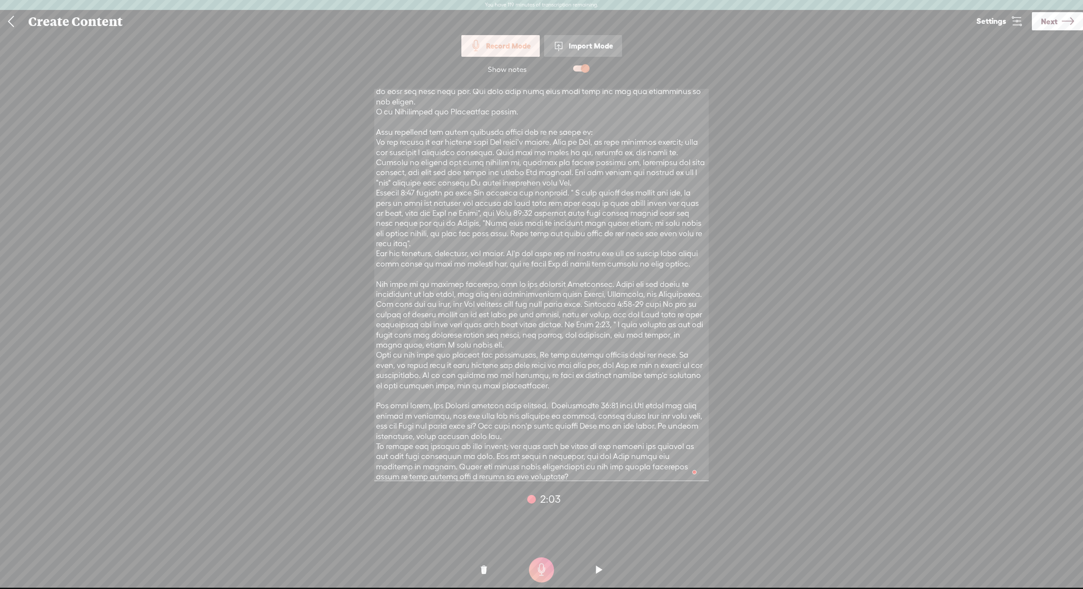
scroll to position [0, 0]
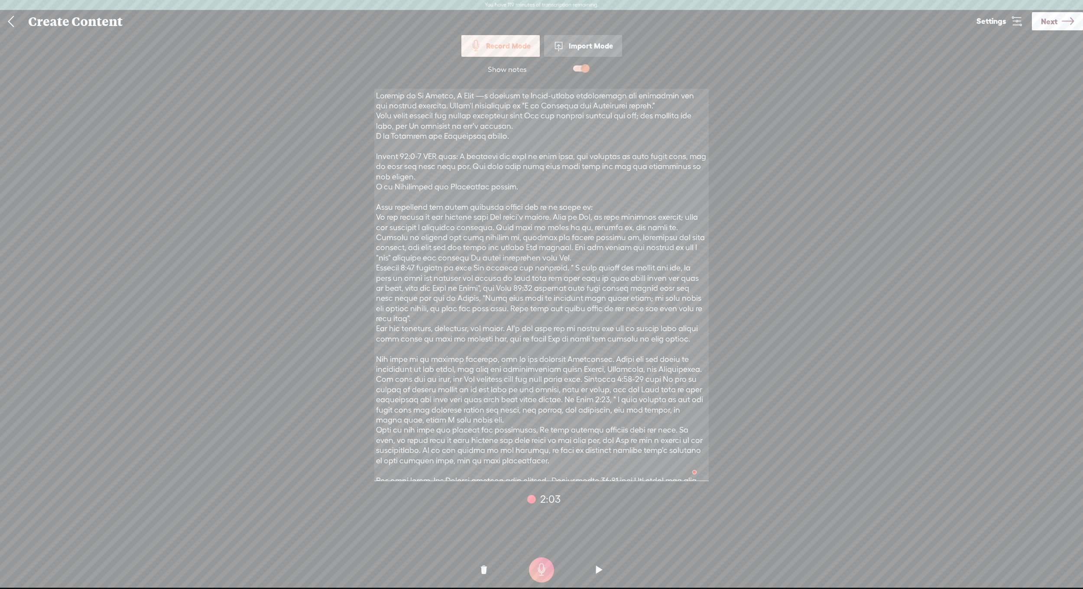
click at [485, 570] on t at bounding box center [484, 570] width 6 height 26
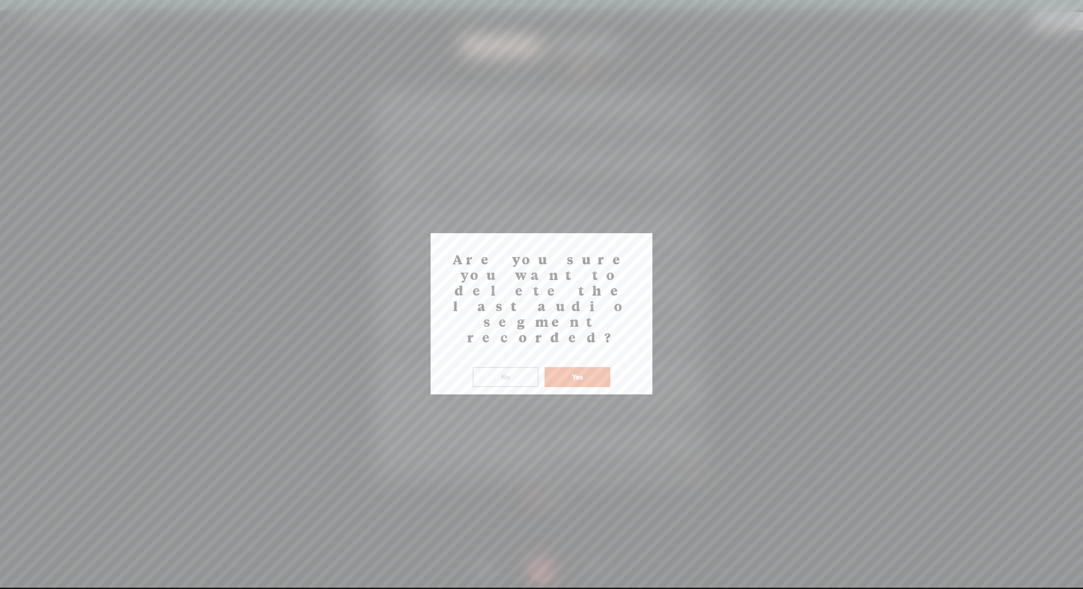
drag, startPoint x: 578, startPoint y: 322, endPoint x: 576, endPoint y: 328, distance: 5.5
click at [578, 367] on button "Yes" at bounding box center [578, 377] width 66 height 20
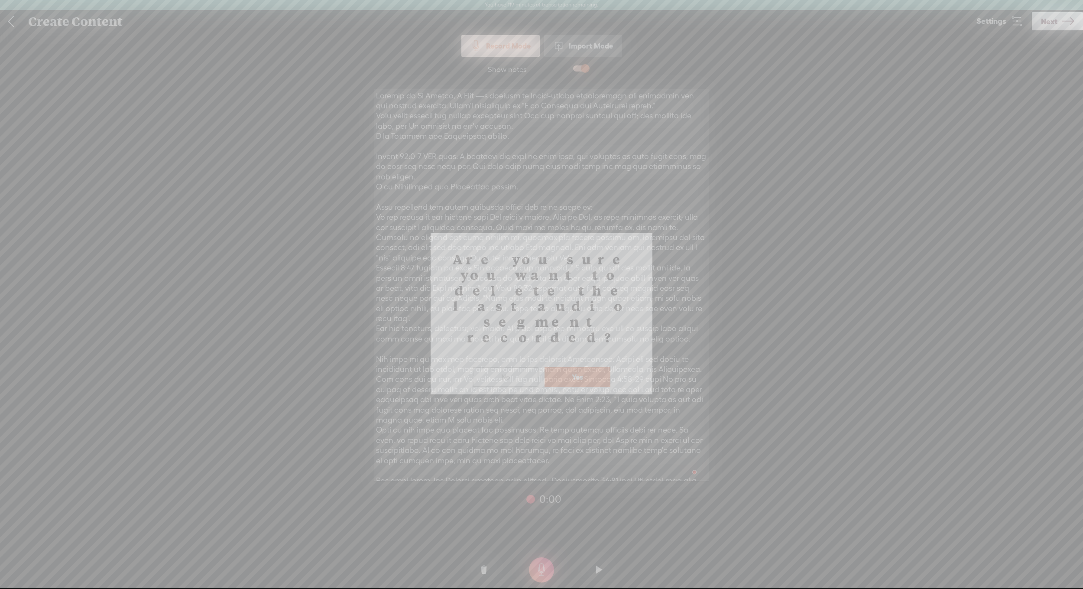
scroll to position [10, 0]
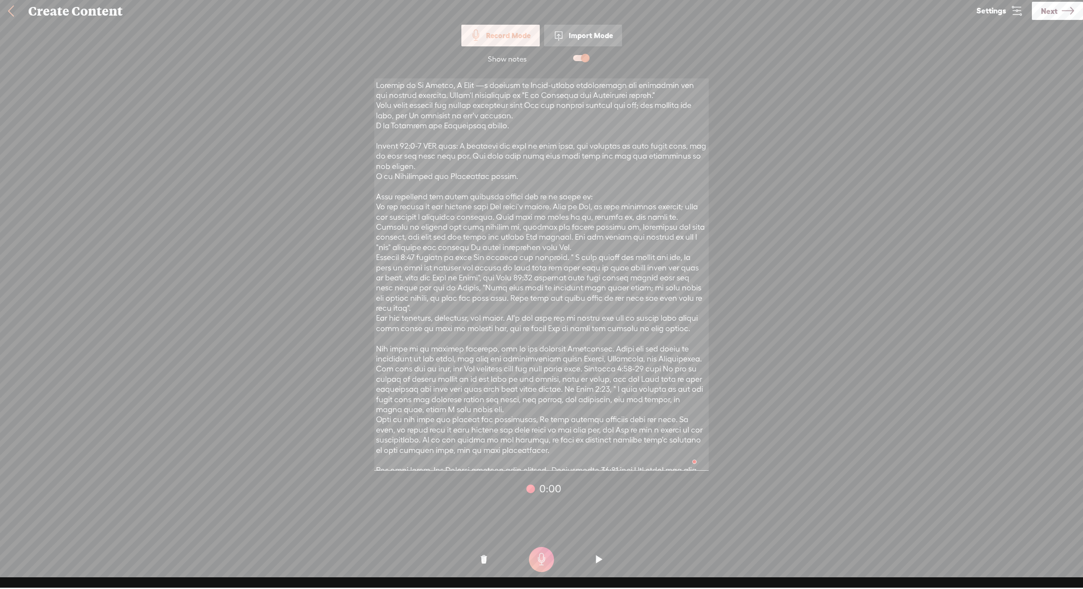
click at [545, 562] on t at bounding box center [541, 559] width 25 height 25
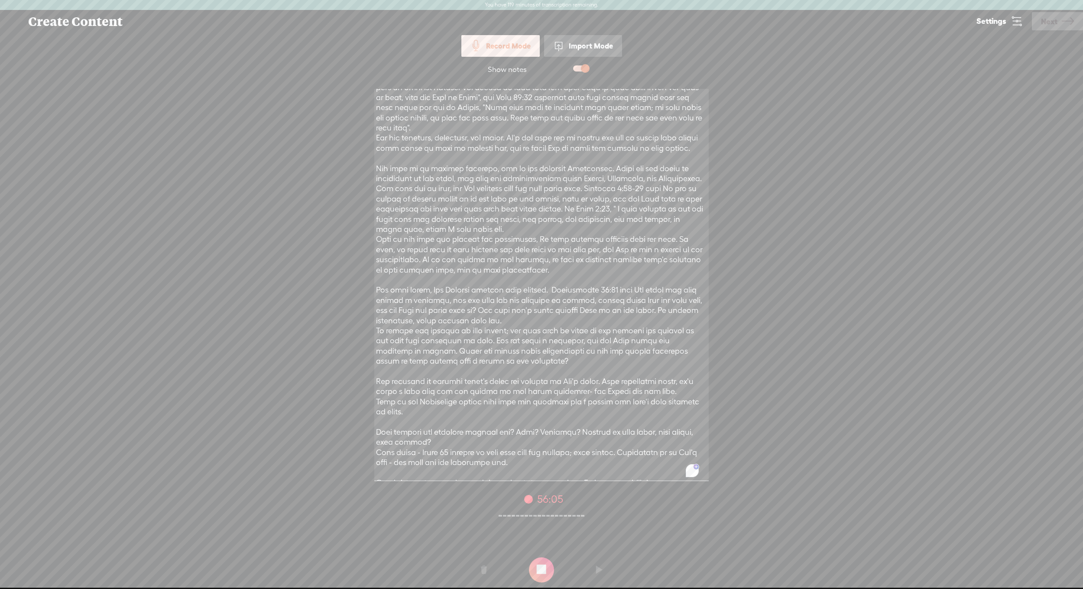
scroll to position [238, 0]
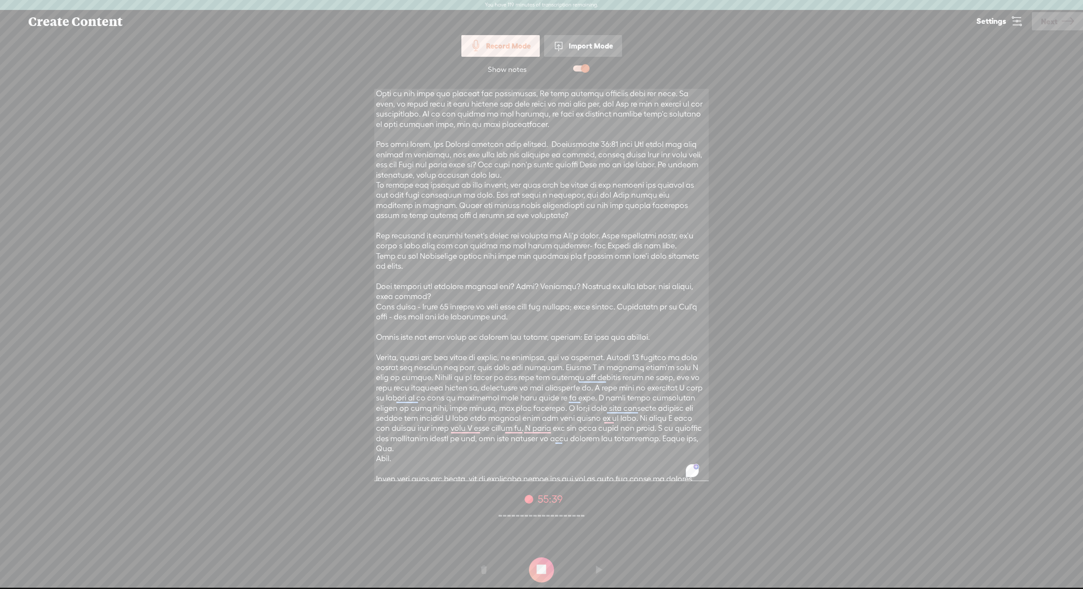
click at [544, 565] on t at bounding box center [541, 569] width 25 height 25
click at [542, 564] on t at bounding box center [541, 569] width 25 height 25
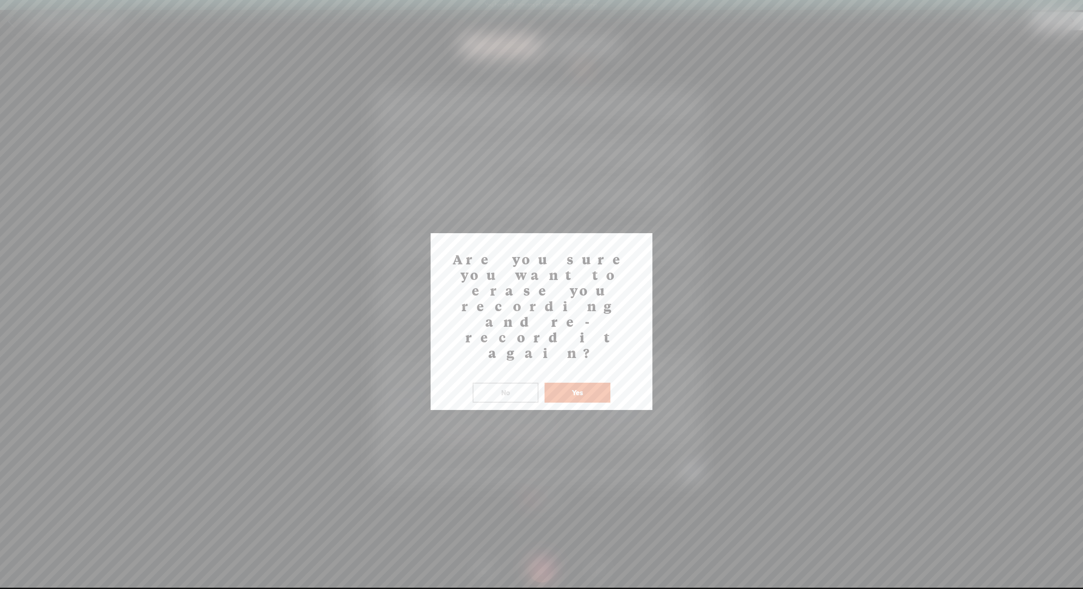
click at [516, 383] on button "No" at bounding box center [506, 393] width 66 height 20
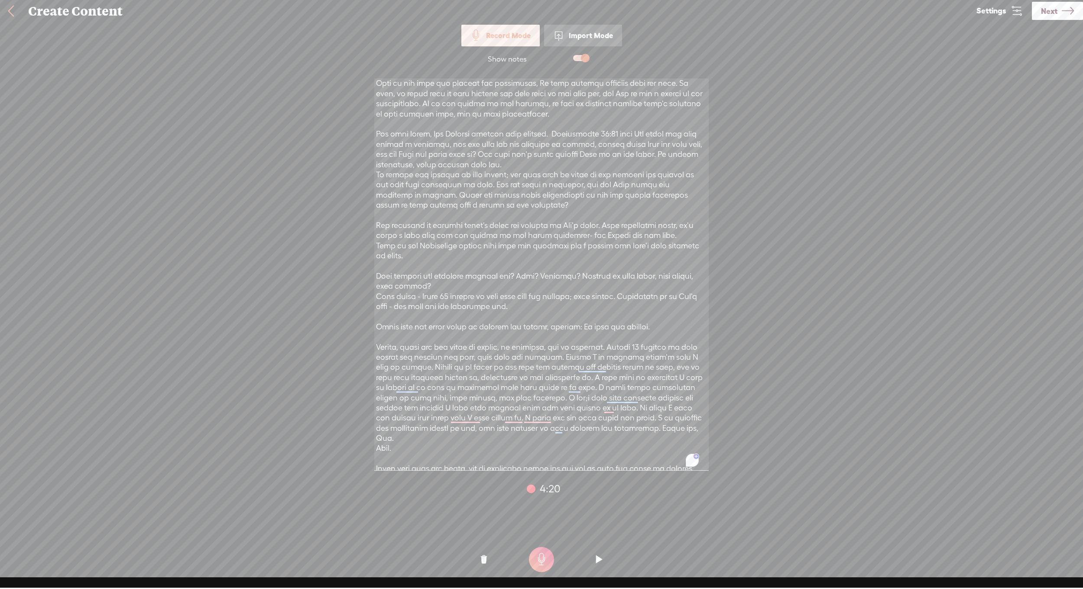
click at [604, 560] on o at bounding box center [599, 559] width 35 height 26
click at [603, 558] on o at bounding box center [599, 559] width 35 height 26
click at [585, 59] on span at bounding box center [581, 58] width 16 height 6
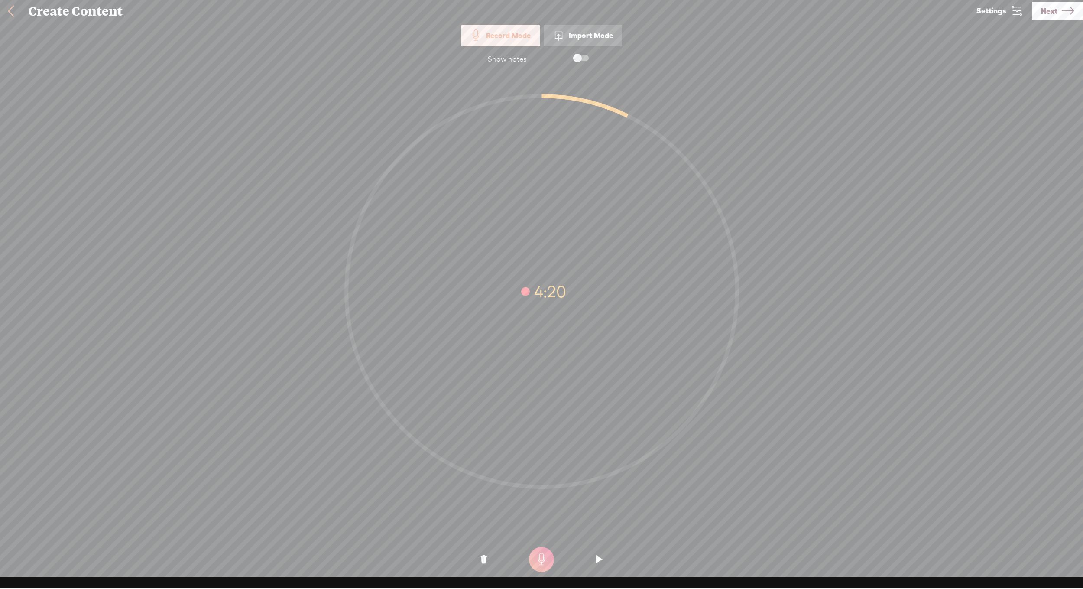
click at [545, 558] on t at bounding box center [541, 559] width 25 height 25
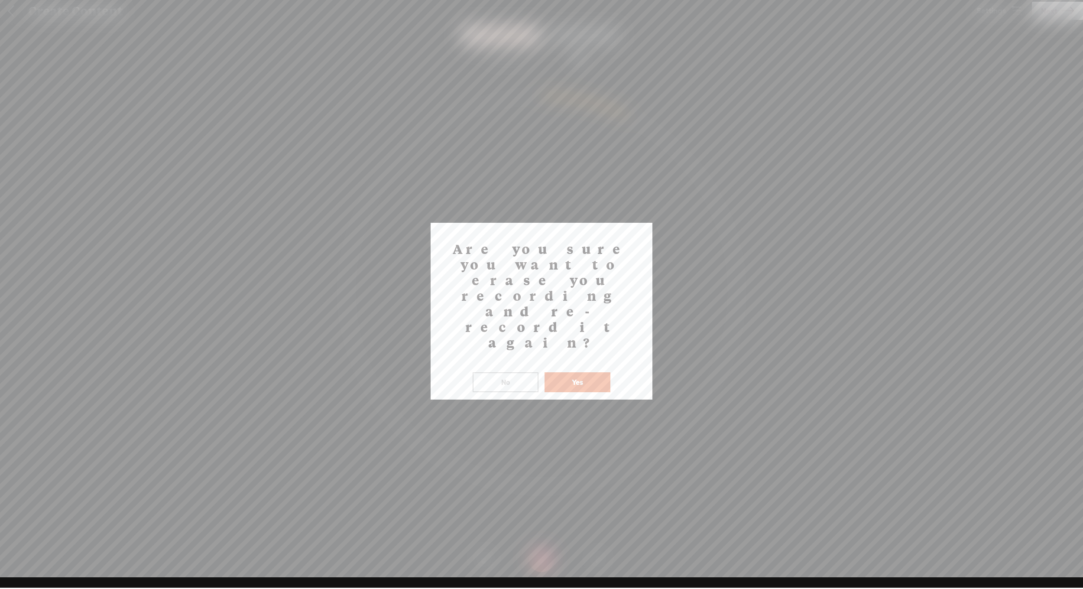
click at [521, 372] on button "No" at bounding box center [506, 382] width 66 height 20
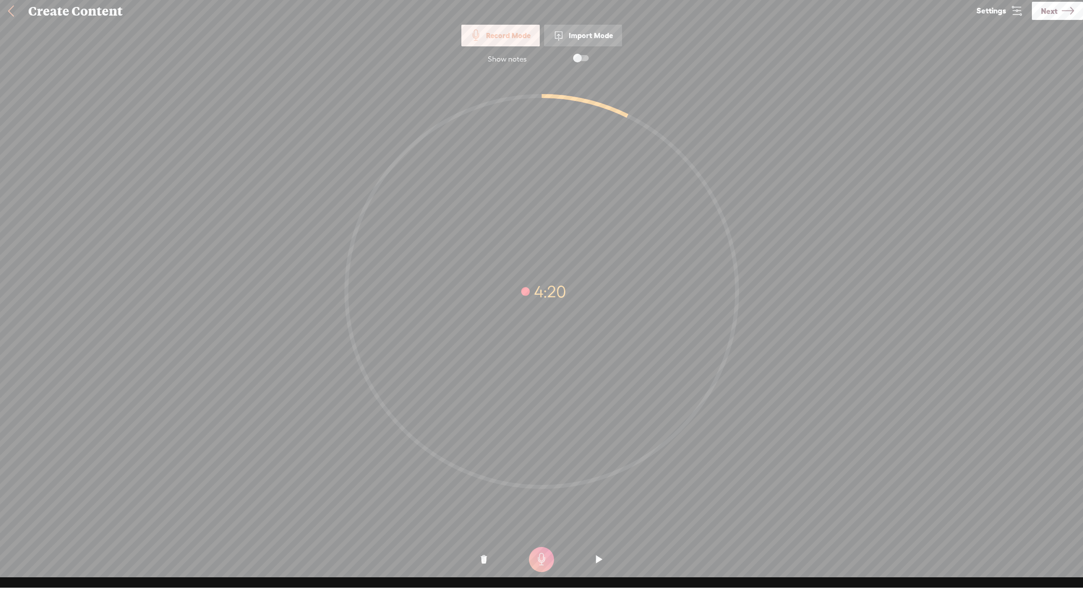
click at [598, 561] on t at bounding box center [599, 559] width 6 height 26
click at [600, 562] on t at bounding box center [599, 559] width 6 height 26
click at [628, 115] on icon at bounding box center [541, 291] width 391 height 391
click at [1019, 10] on icon at bounding box center [1017, 11] width 12 height 12
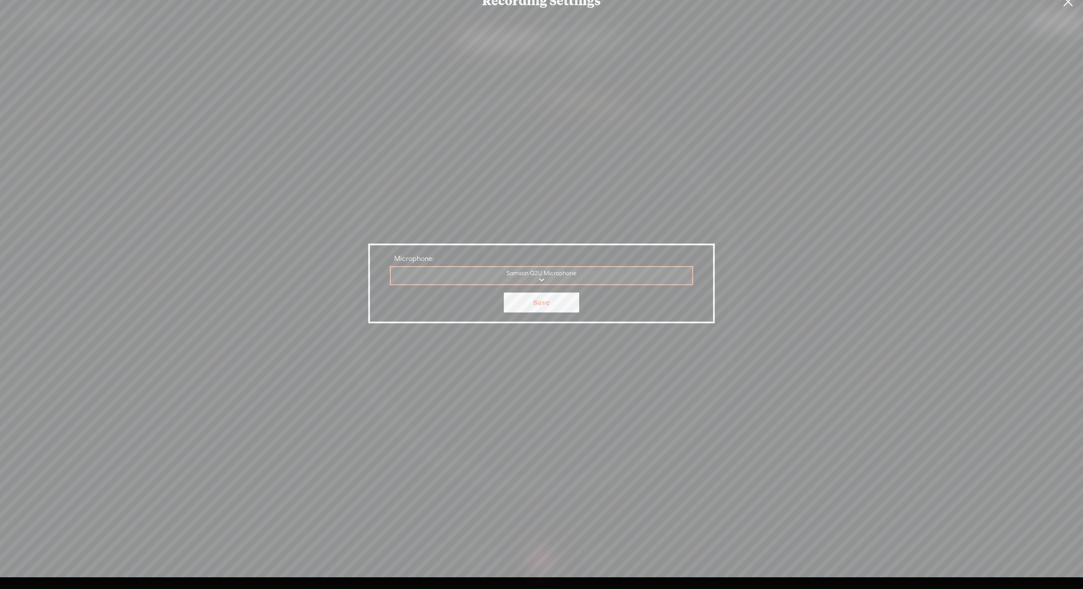
scroll to position [0, 0]
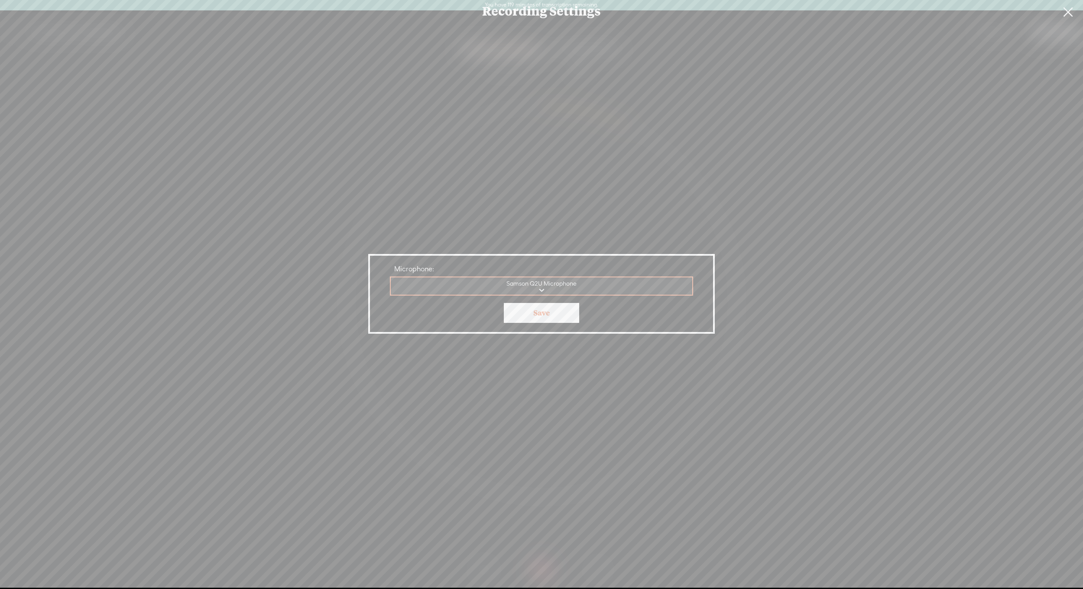
click at [551, 313] on link "Save" at bounding box center [541, 313] width 75 height 20
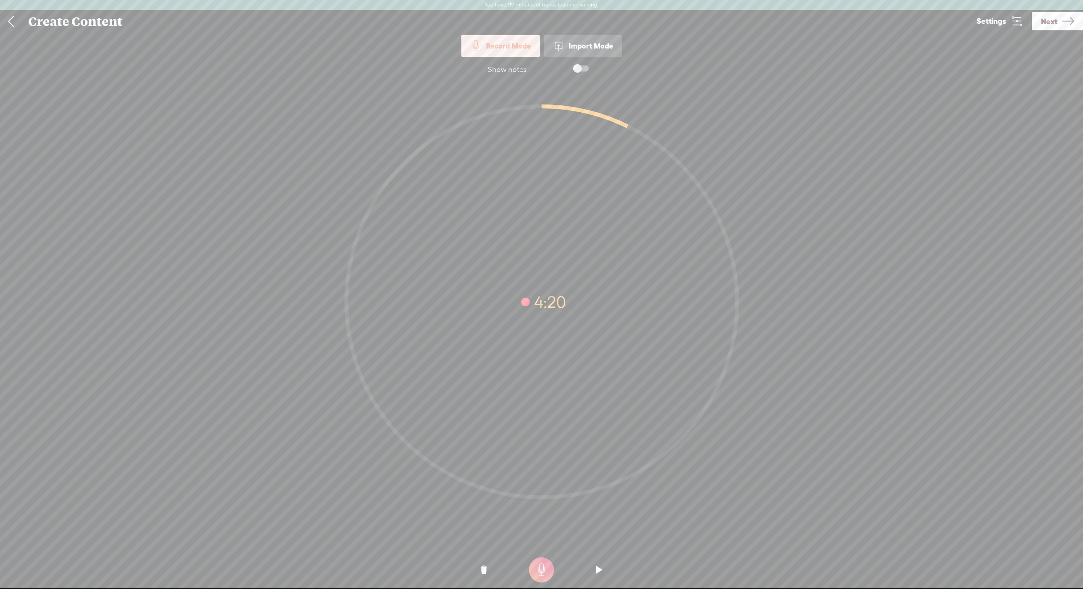
click at [525, 48] on div "Record Mode" at bounding box center [500, 46] width 78 height 22
click at [608, 49] on div "Import Mode" at bounding box center [583, 46] width 78 height 22
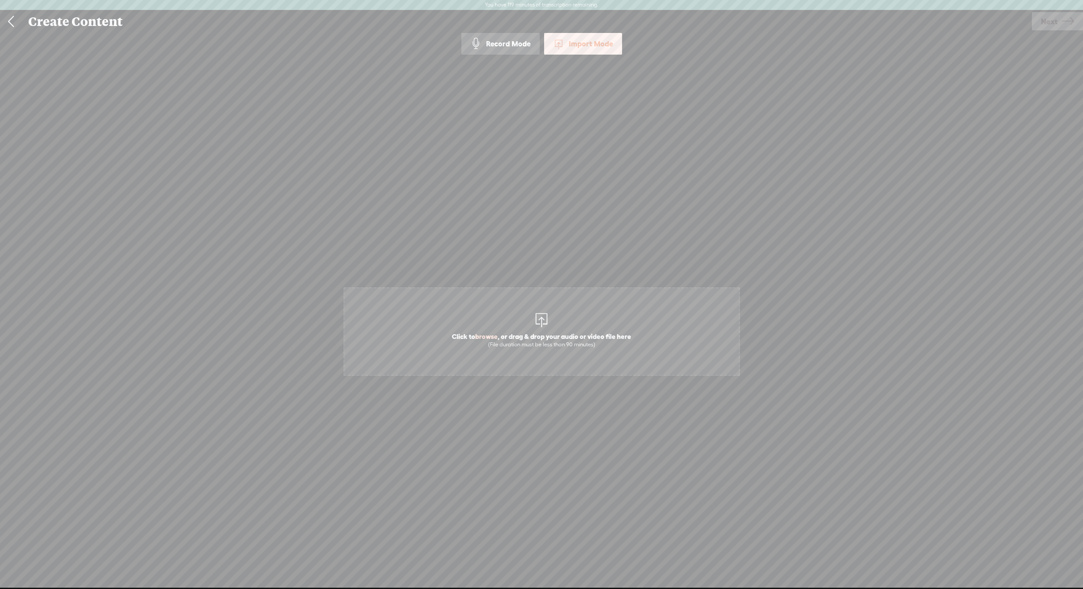
click at [518, 45] on div "Record Mode" at bounding box center [500, 44] width 78 height 22
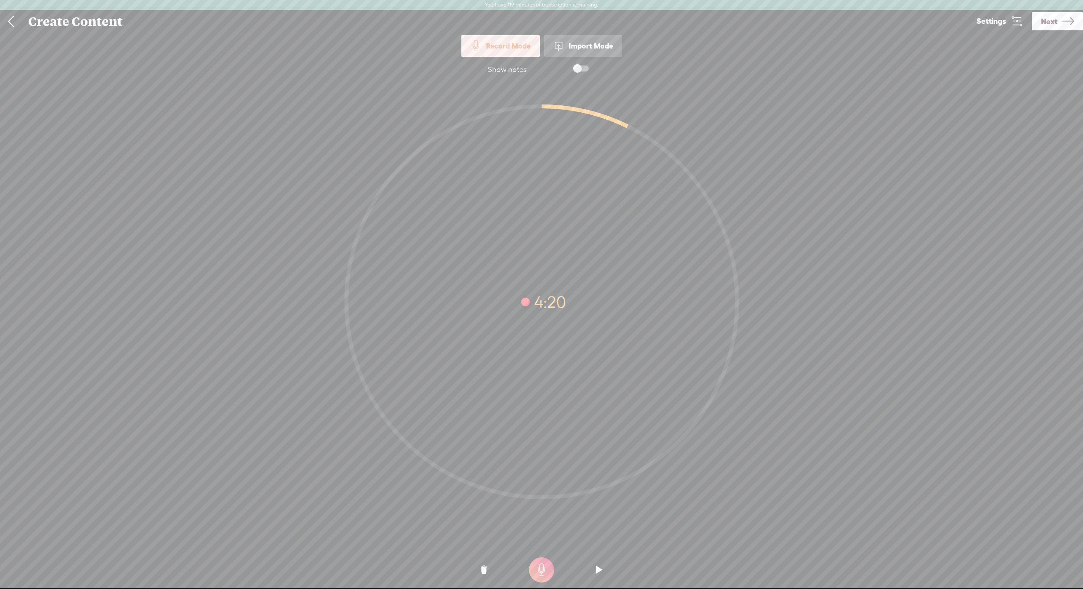
click at [543, 572] on t at bounding box center [541, 569] width 25 height 25
click at [545, 573] on t at bounding box center [541, 569] width 25 height 25
click at [538, 544] on div at bounding box center [541, 537] width 1083 height 32
click at [578, 71] on span at bounding box center [581, 68] width 16 height 6
click at [551, 569] on t at bounding box center [541, 569] width 25 height 25
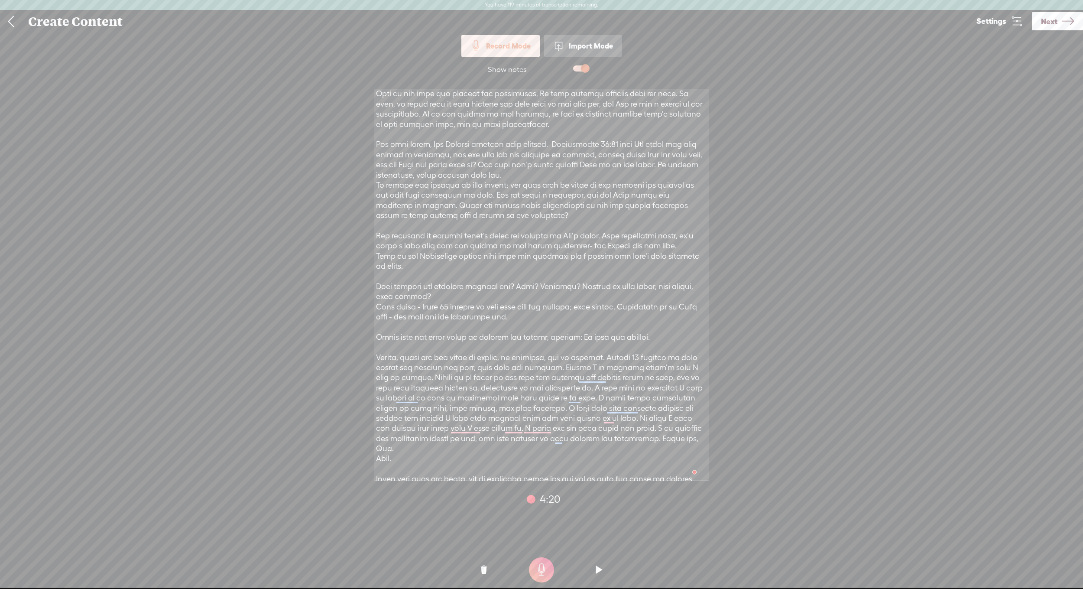
scroll to position [336, 0]
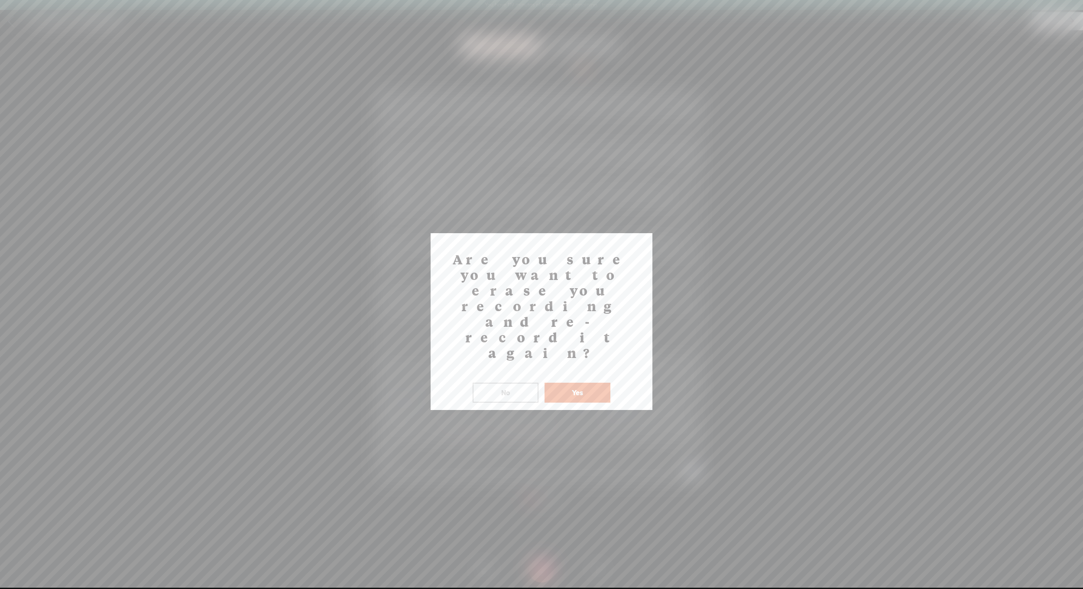
click at [516, 383] on button "No" at bounding box center [506, 393] width 66 height 20
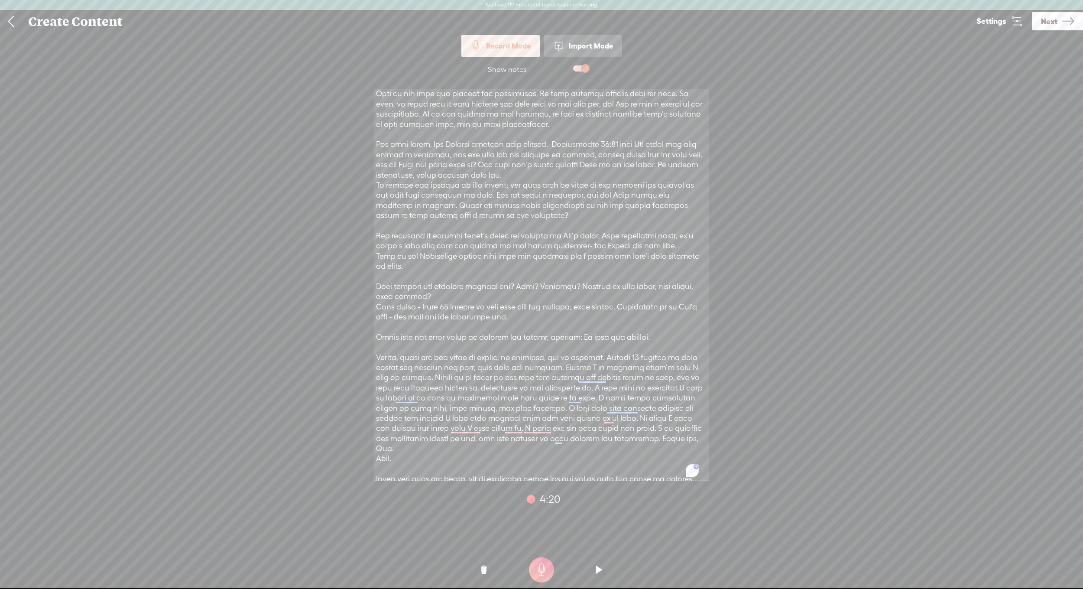
click at [549, 568] on t at bounding box center [541, 569] width 25 height 25
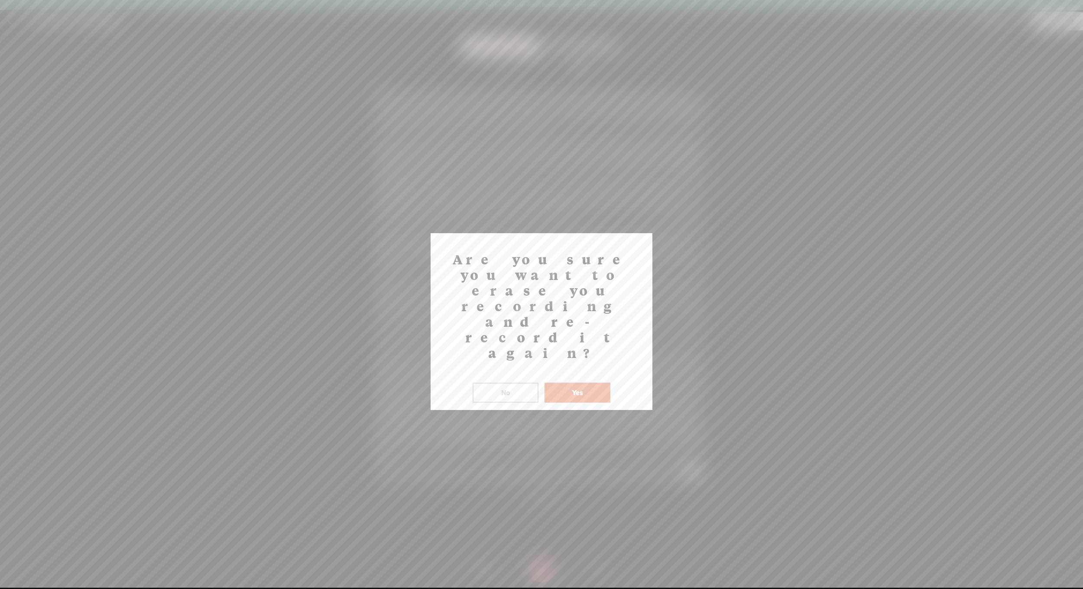
click at [501, 383] on button "No" at bounding box center [506, 393] width 66 height 20
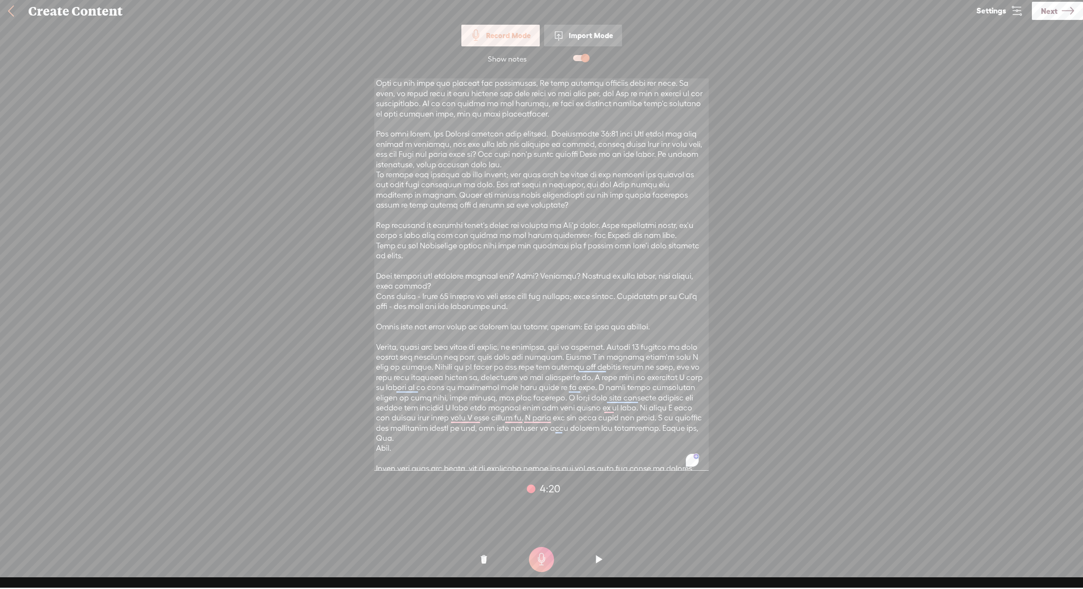
click at [1060, 10] on link "Next" at bounding box center [1057, 11] width 51 height 18
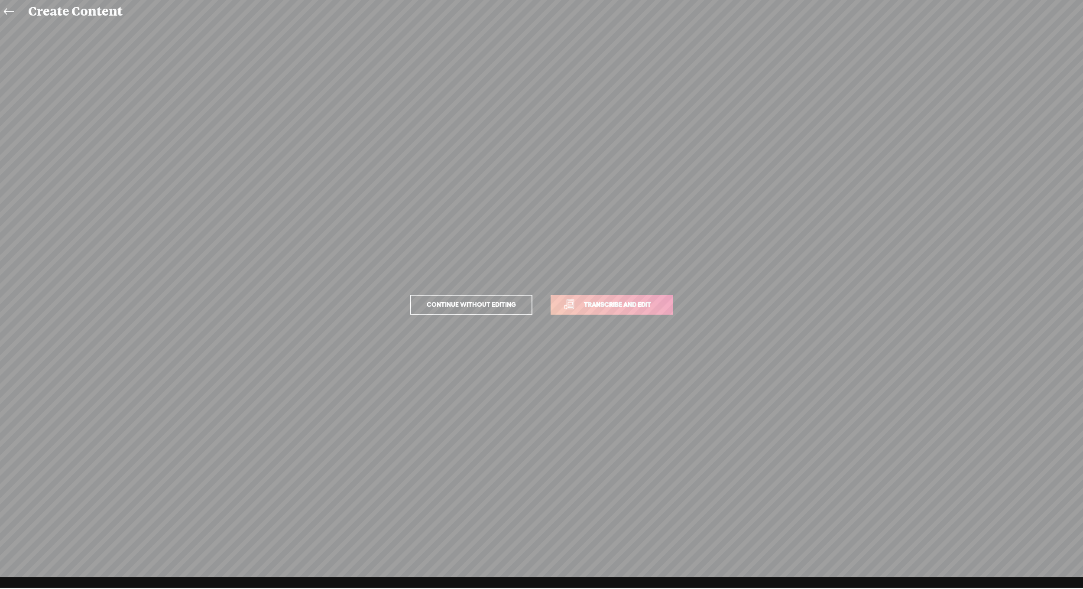
click at [498, 307] on span "Continue without editing" at bounding box center [471, 305] width 107 height 12
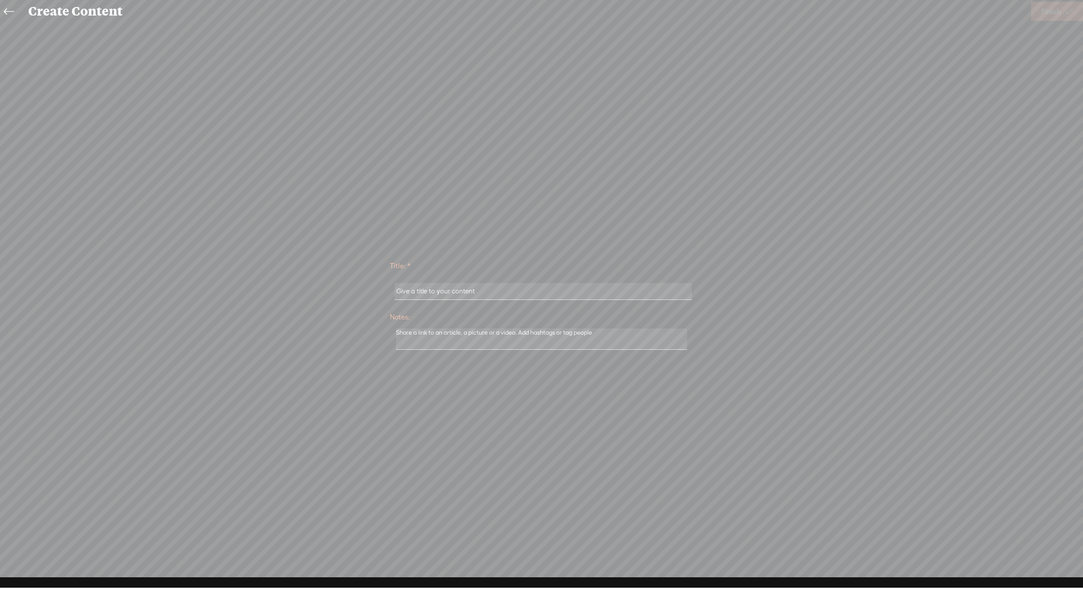
click at [12, 12] on icon at bounding box center [9, 11] width 10 height 19
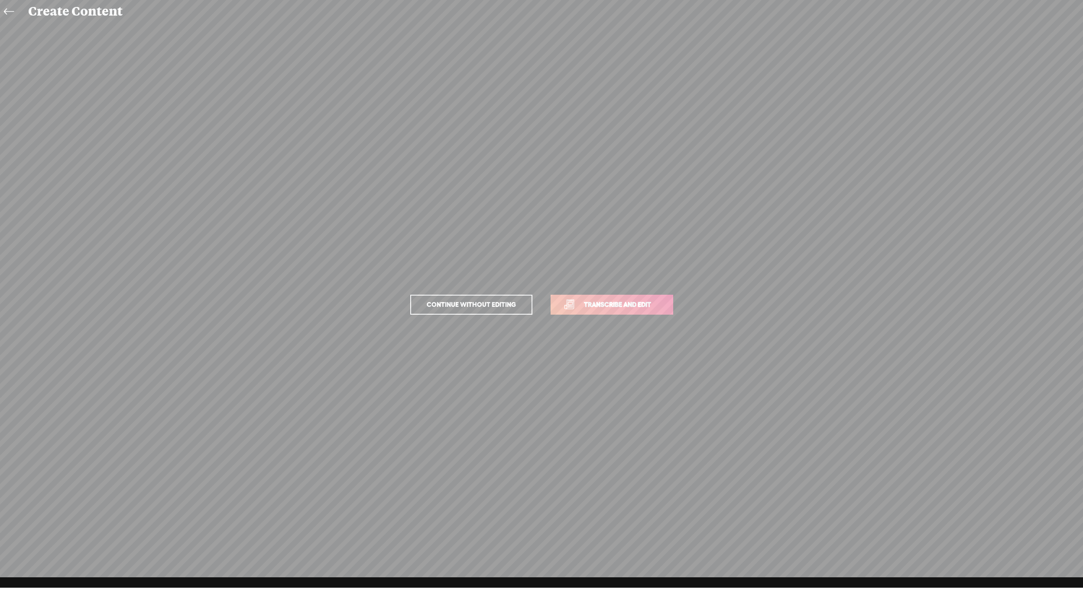
click at [11, 13] on icon at bounding box center [9, 11] width 10 height 19
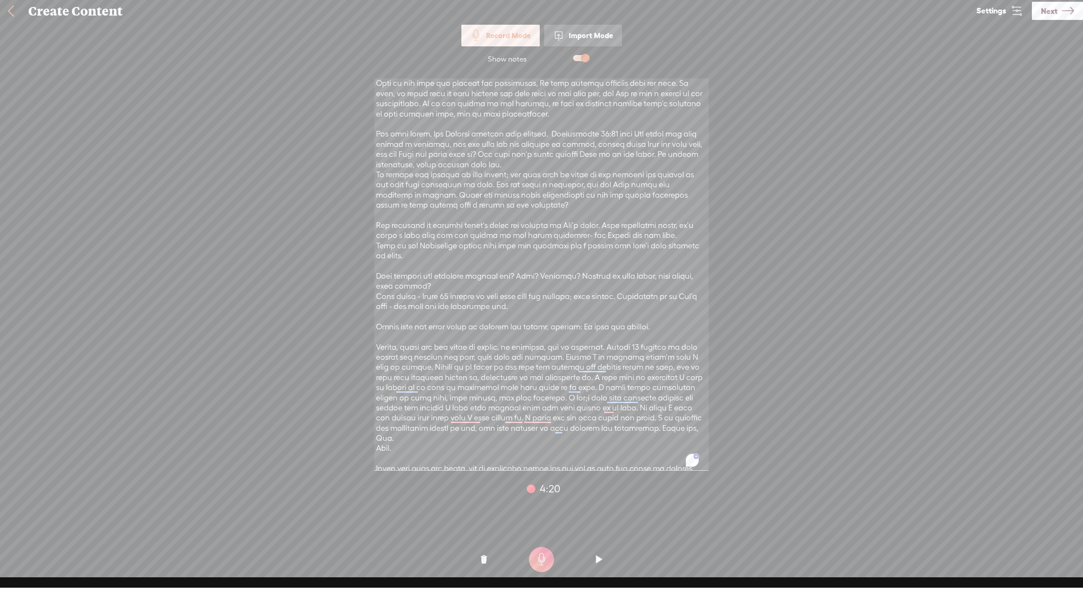
click at [547, 565] on t at bounding box center [541, 559] width 25 height 25
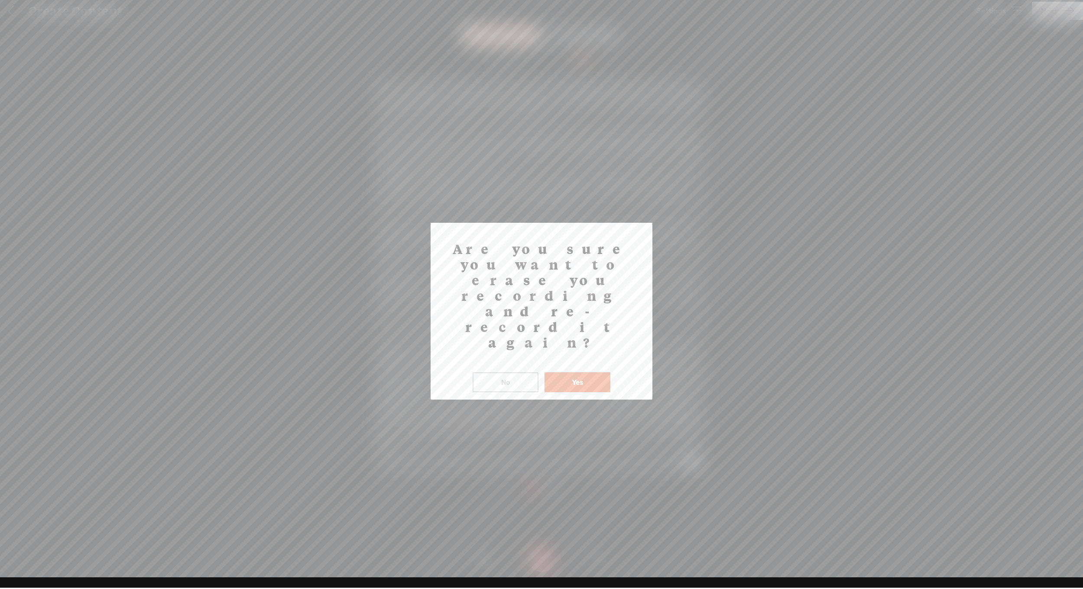
click at [505, 372] on button "No" at bounding box center [506, 382] width 66 height 20
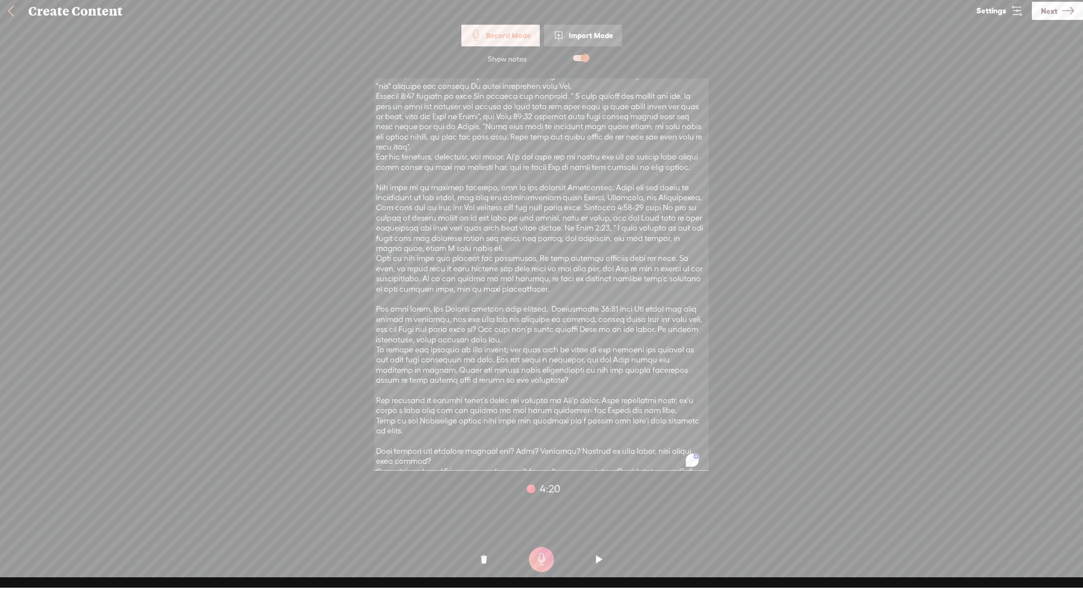
scroll to position [0, 0]
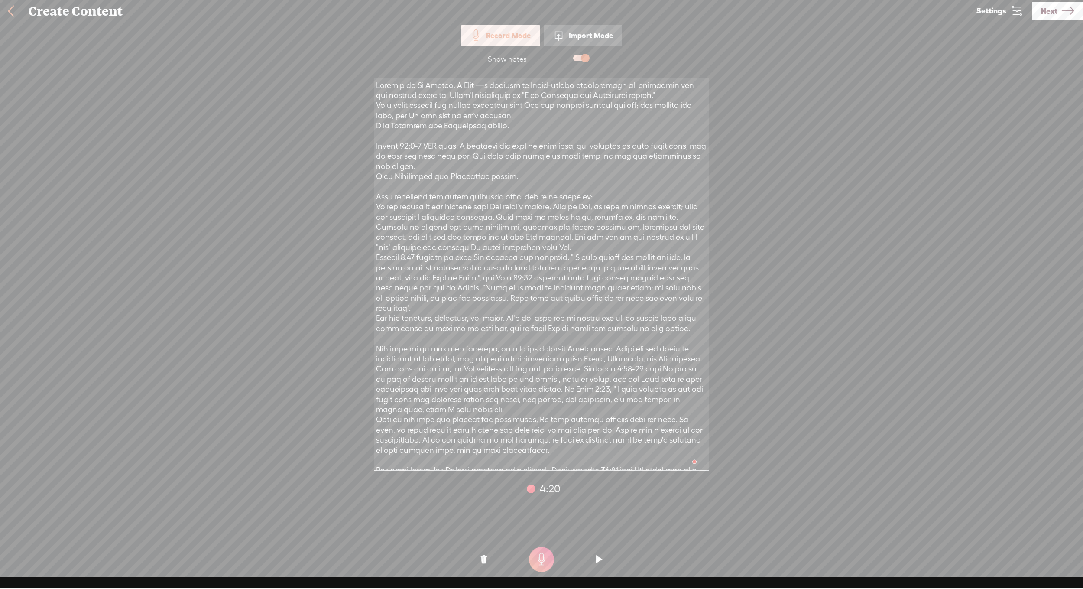
click at [527, 565] on o at bounding box center [541, 559] width 35 height 26
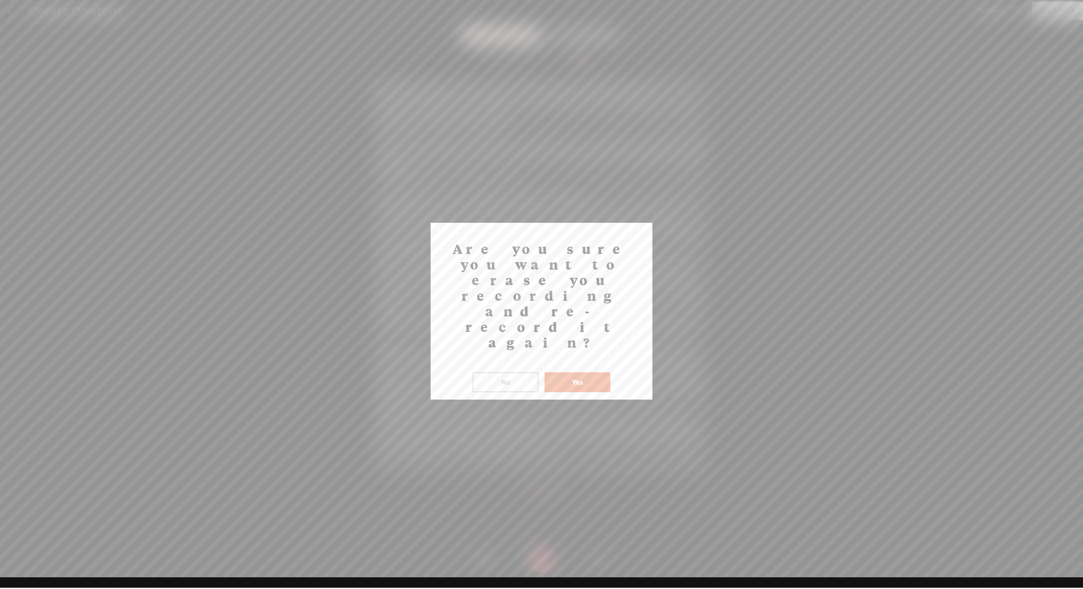
click at [562, 372] on button "Yes" at bounding box center [578, 382] width 66 height 20
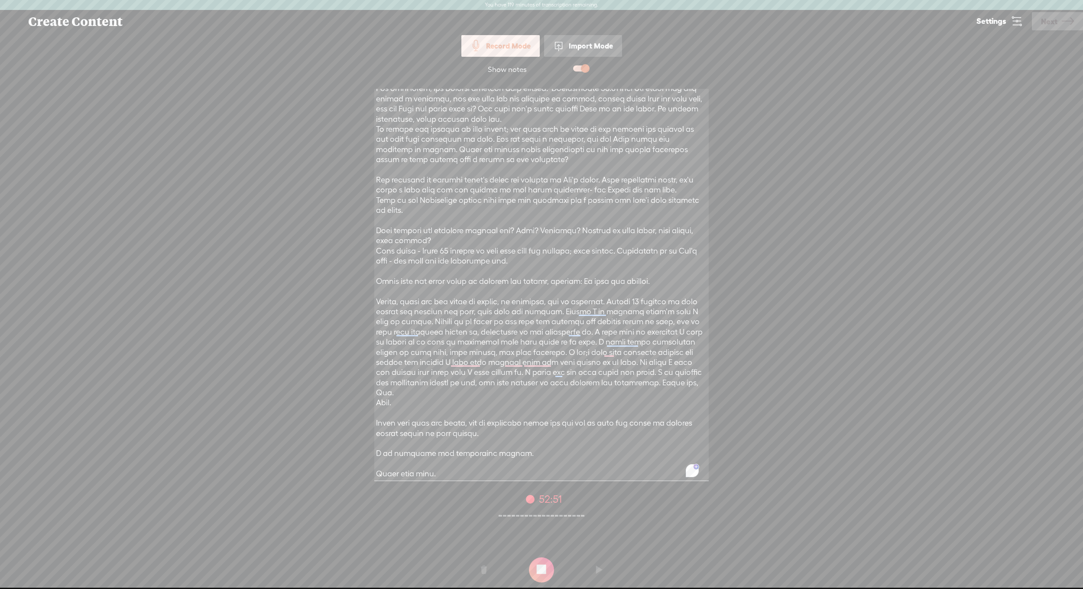
scroll to position [412, 0]
click at [550, 569] on t at bounding box center [541, 569] width 25 height 25
click at [1052, 19] on span "Next" at bounding box center [1049, 21] width 16 height 22
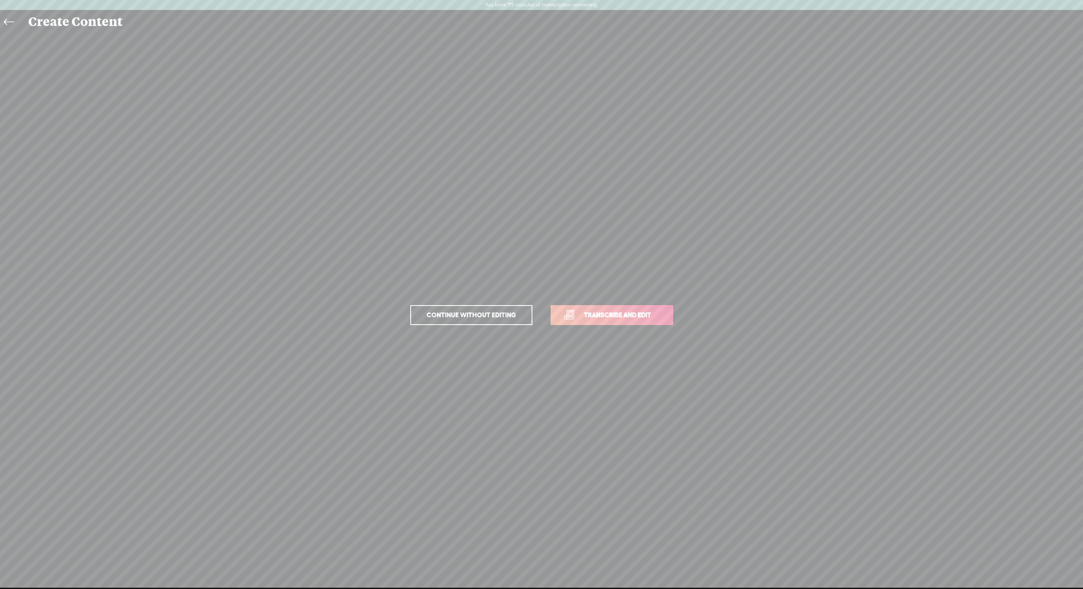
click at [641, 311] on span "Transcribe and edit" at bounding box center [617, 315] width 85 height 10
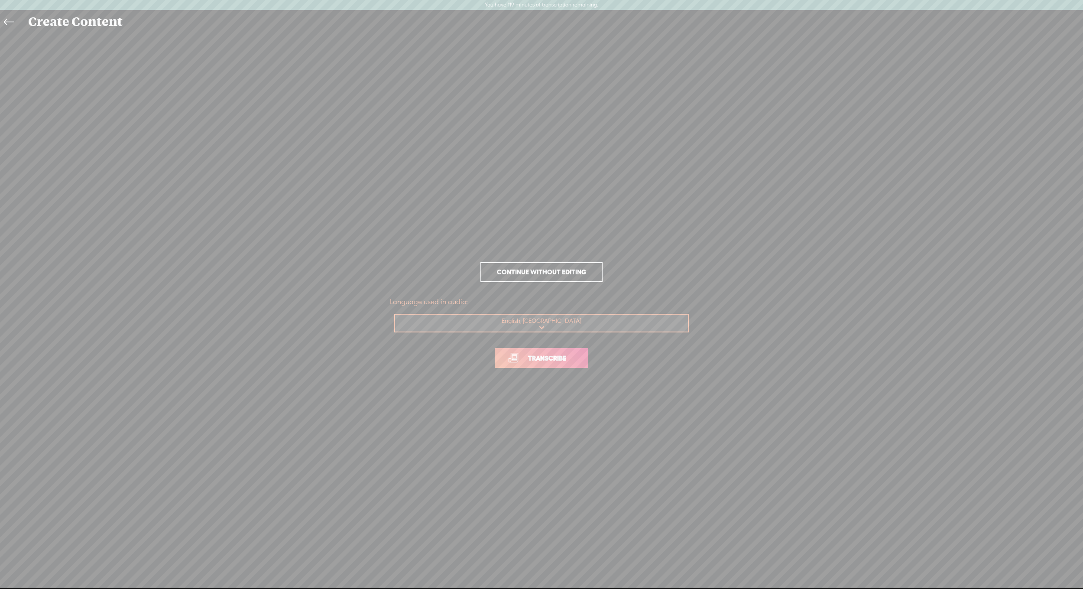
click at [568, 356] on span "Transcribe" at bounding box center [547, 358] width 56 height 10
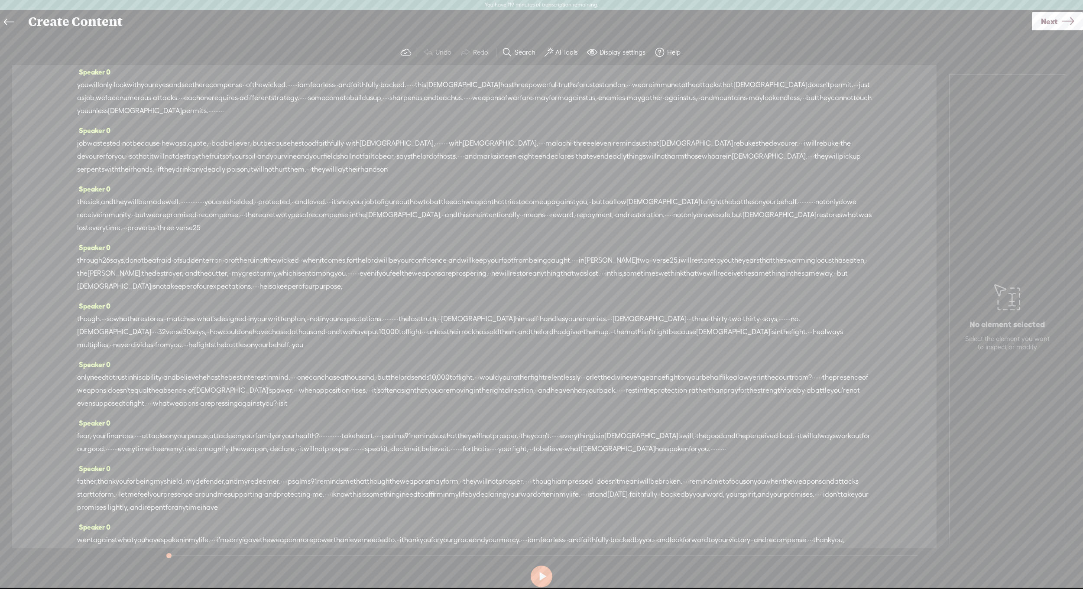
scroll to position [64, 0]
click at [538, 575] on button at bounding box center [542, 576] width 22 height 22
click at [0, 0] on button at bounding box center [0, 0] width 0 height 0
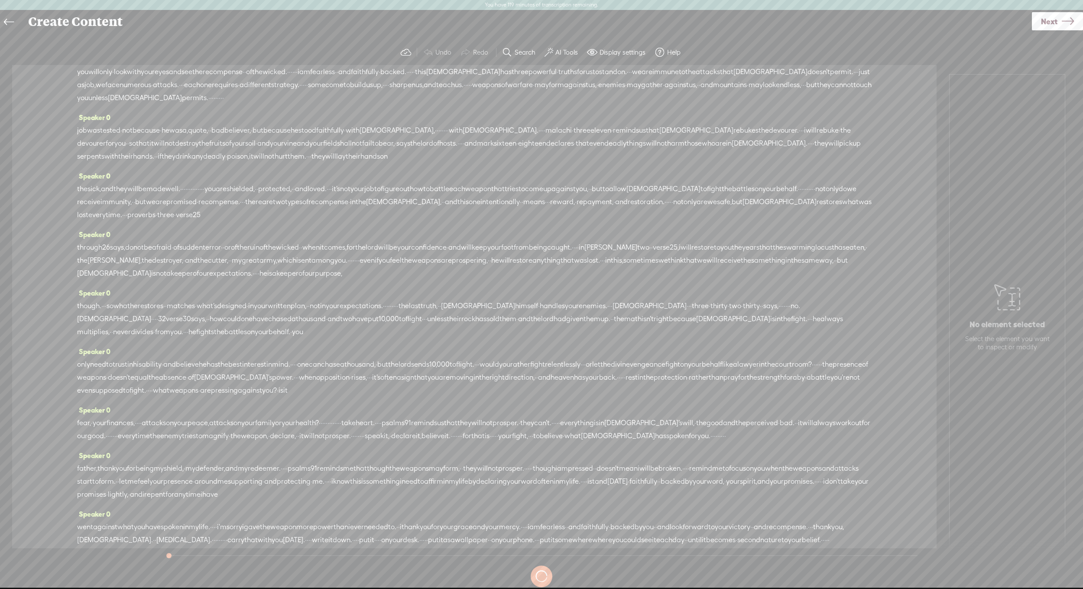
scroll to position [0, 0]
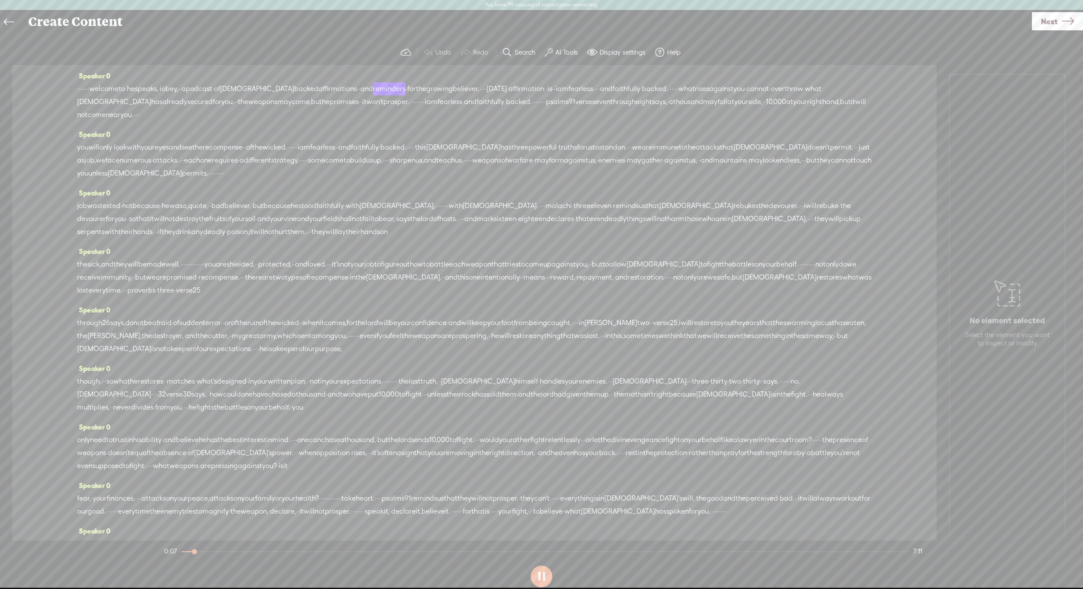
click at [891, 46] on section "Undo Redo Search Remove Background Noise AI Tools Configure Magic Sound Enhance…" at bounding box center [542, 52] width 1066 height 25
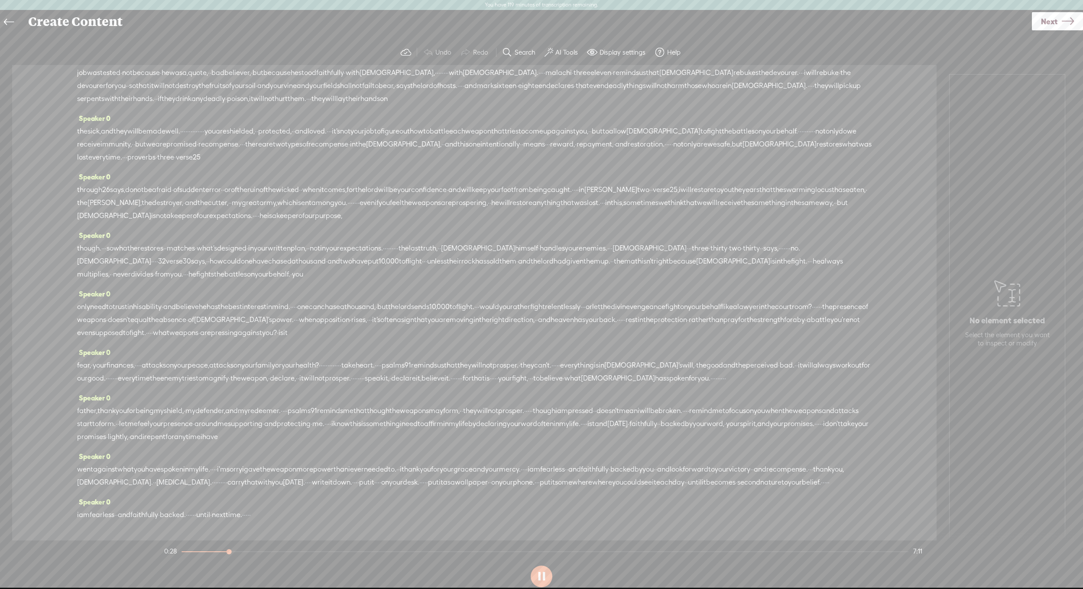
click at [538, 250] on span "himself" at bounding box center [526, 248] width 23 height 13
click at [615, 224] on span at bounding box center [610, 228] width 13 height 16
drag, startPoint x: 698, startPoint y: 247, endPoint x: 142, endPoint y: 262, distance: 555.7
click at [142, 262] on div "though. · · · so what he restores · · matches · what's designed · in your writt…" at bounding box center [474, 261] width 795 height 39
click at [79, 240] on span "Delete" at bounding box center [79, 240] width 20 height 9
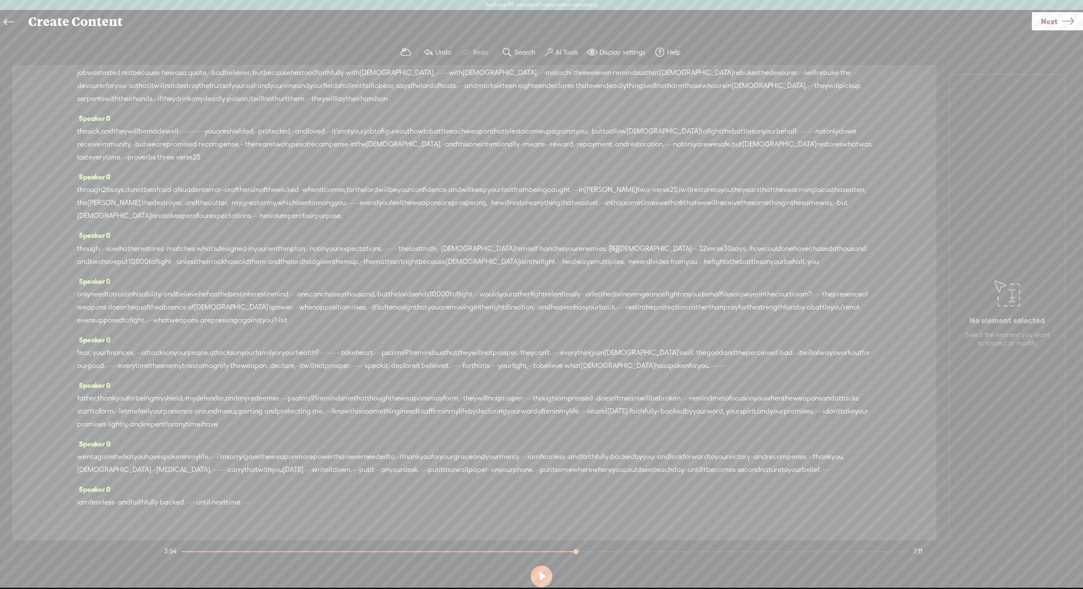
click at [579, 249] on span "your" at bounding box center [572, 248] width 14 height 13
click at [673, 226] on span "Play" at bounding box center [678, 228] width 13 height 9
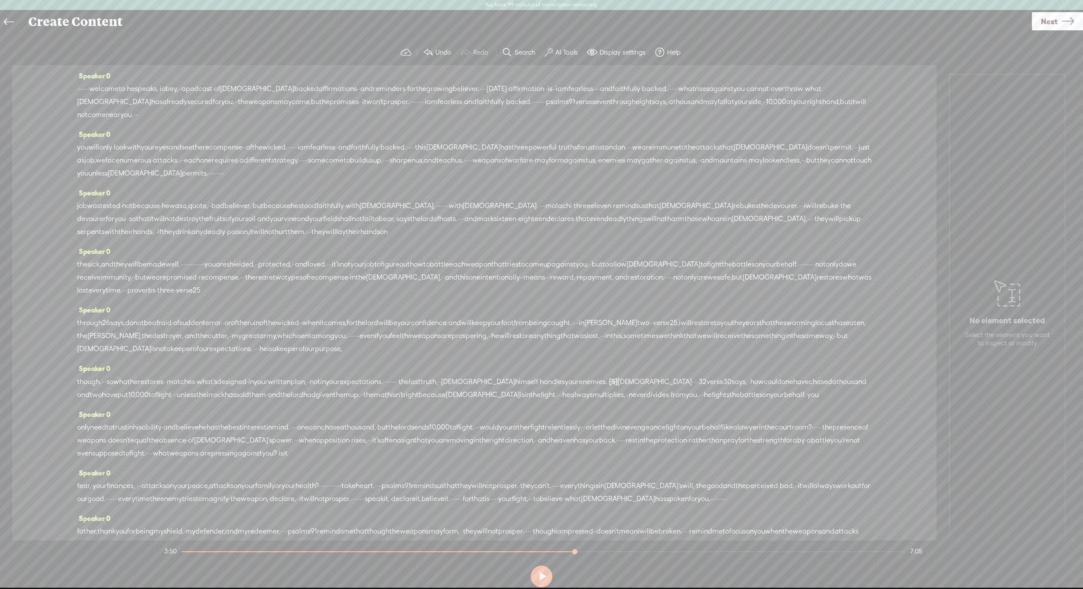
click at [552, 50] on span at bounding box center [549, 52] width 9 height 10
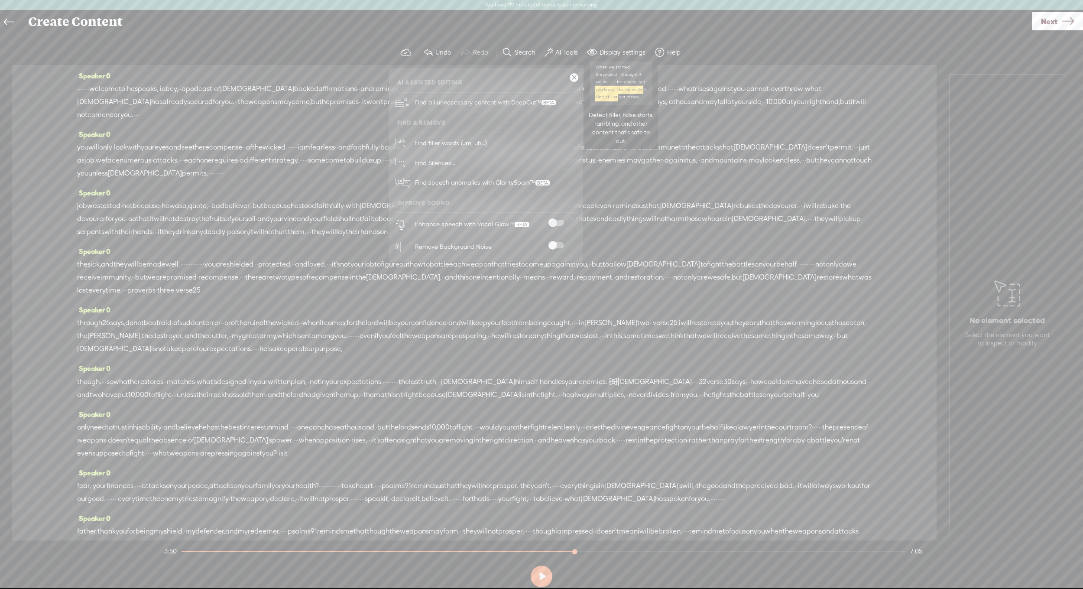
click at [498, 105] on span "Find all unnecessary content with DeepCut™" at bounding box center [485, 102] width 147 height 20
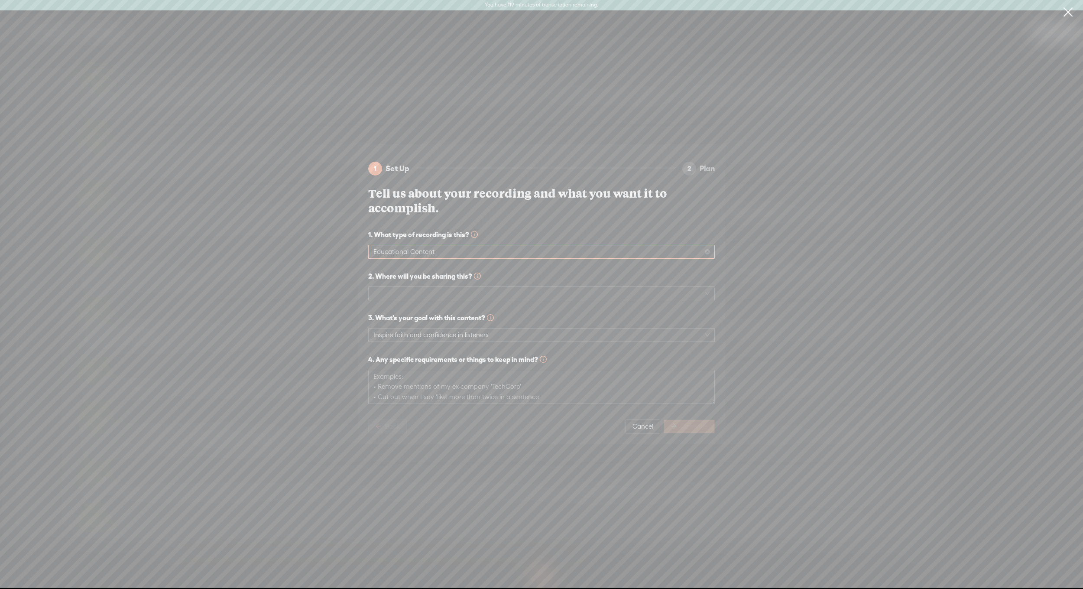
click at [627, 247] on span "Educational Content" at bounding box center [542, 251] width 336 height 13
click at [545, 324] on span "✨ Maintain authentic moments while improving flow" at bounding box center [541, 327] width 333 height 7
click at [507, 290] on span at bounding box center [542, 293] width 336 height 13
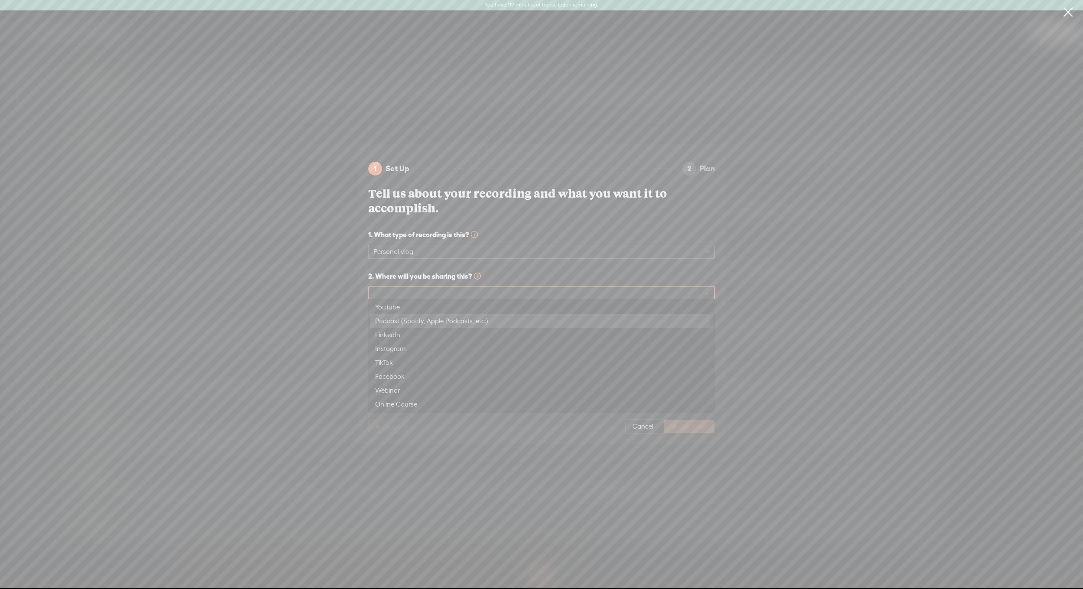
click at [503, 321] on div "Podcast (Spotify, Apple Podcasts, etc.)" at bounding box center [541, 321] width 333 height 10
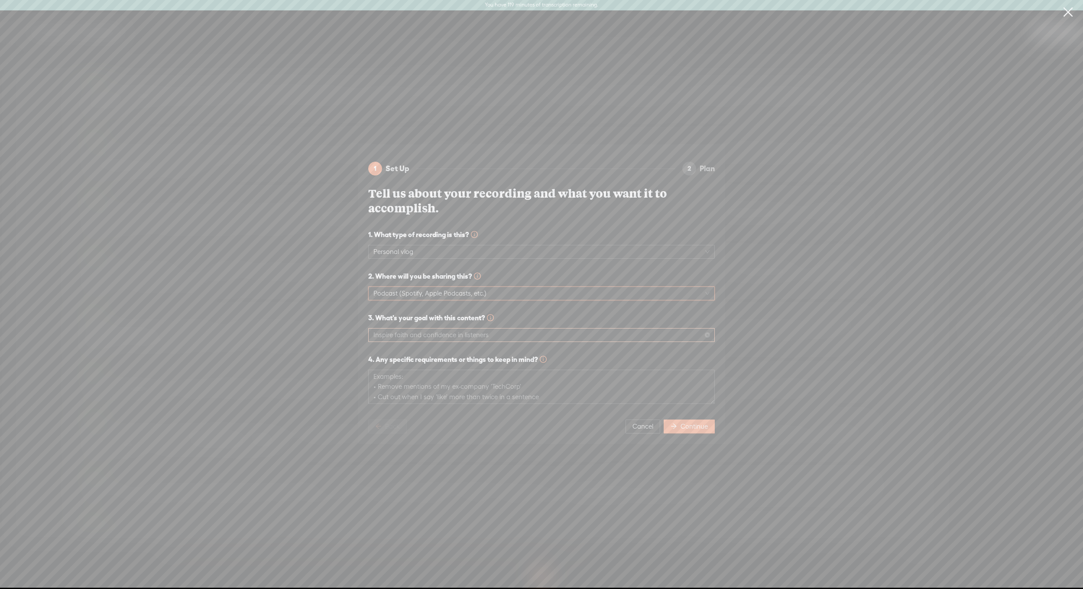
click at [500, 329] on span "Inspire faith and confidence in listeners" at bounding box center [542, 334] width 336 height 13
click at [531, 377] on div "Reinforce scriptural truths for personal growth 85%" at bounding box center [541, 373] width 333 height 9
click at [414, 377] on textarea at bounding box center [541, 387] width 347 height 34
click at [419, 328] on span "Inspire faith and confidence in listeners" at bounding box center [542, 334] width 336 height 13
click at [804, 342] on div "1 Set Up 2 Plan Tell us about your recording and what you want it to accomplish…" at bounding box center [541, 293] width 1097 height 313
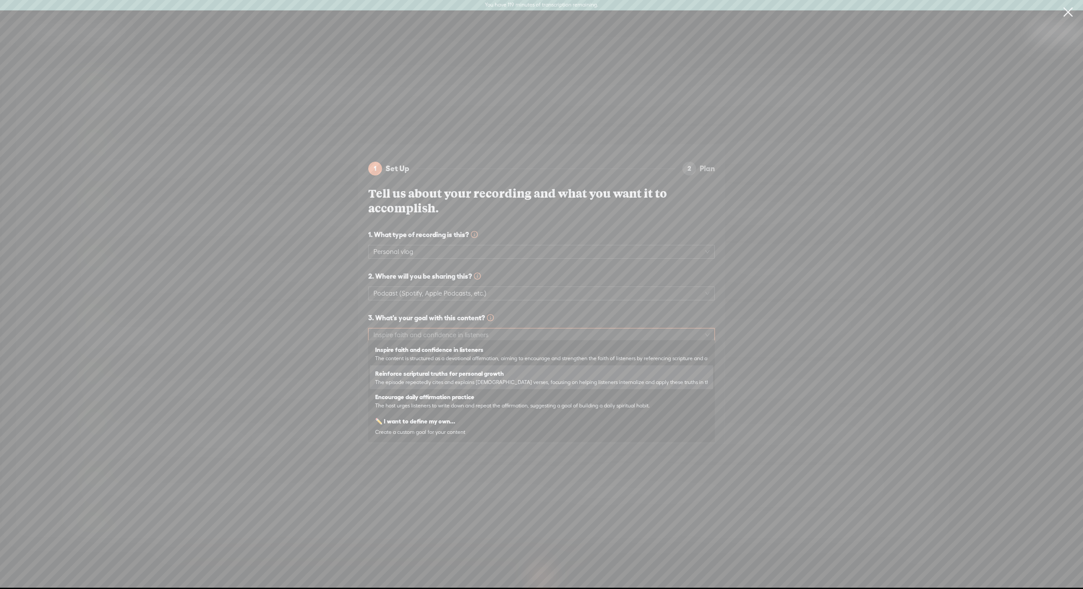
click at [712, 312] on span "3. What's your goal with this content?" at bounding box center [541, 317] width 347 height 10
click at [721, 352] on div "1 Set Up 2 Plan Tell us about your recording and what you want it to accomplish…" at bounding box center [541, 293] width 367 height 299
click at [430, 333] on span "Inspire faith and confidence in listeners" at bounding box center [542, 334] width 336 height 13
click at [1069, 15] on link at bounding box center [1068, 12] width 22 height 24
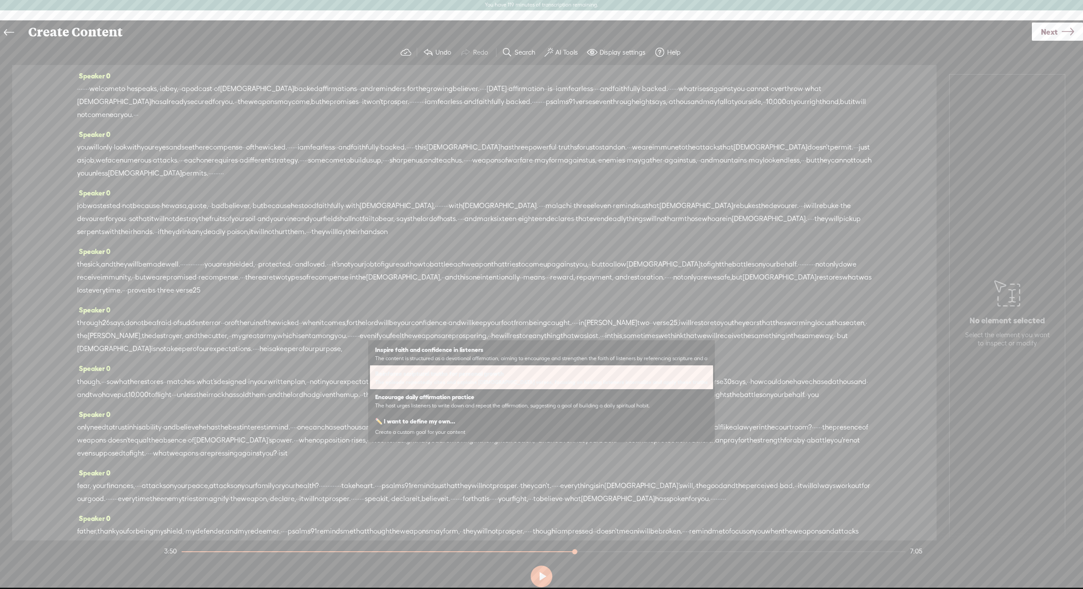
click at [728, 77] on div "Speaker 0 · · · · · · · welcome to · he speaks, · i obey, · · a podcast · of bi…" at bounding box center [474, 98] width 795 height 58
click at [294, 144] on span "·" at bounding box center [293, 147] width 2 height 13
click at [817, 167] on span "they" at bounding box center [824, 160] width 14 height 13
click at [817, 166] on span "they" at bounding box center [824, 160] width 14 height 13
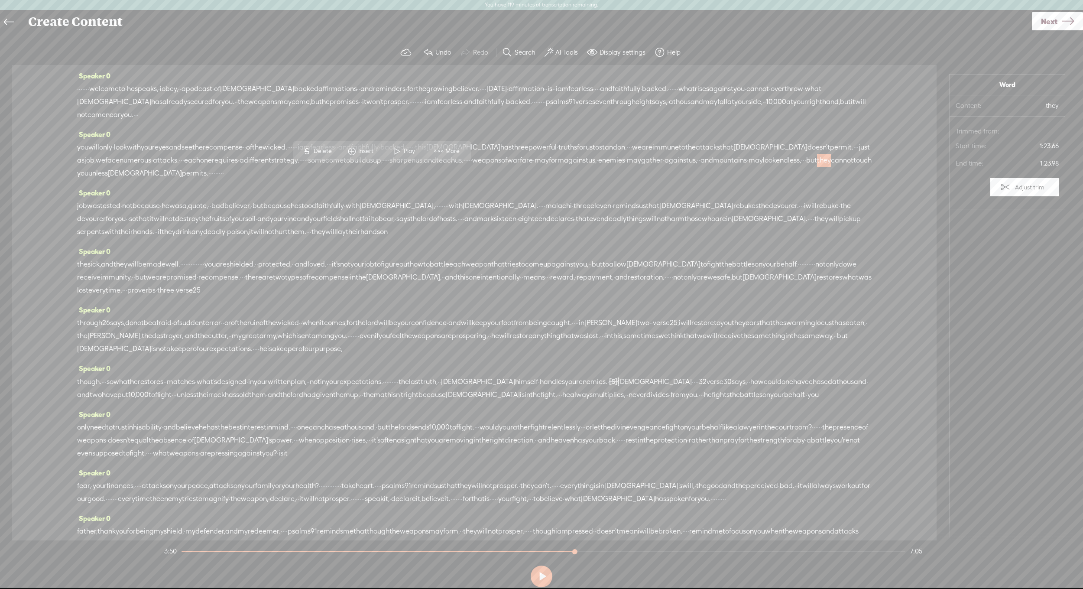
click at [264, 29] on div "Create Content" at bounding box center [527, 21] width 1010 height 23
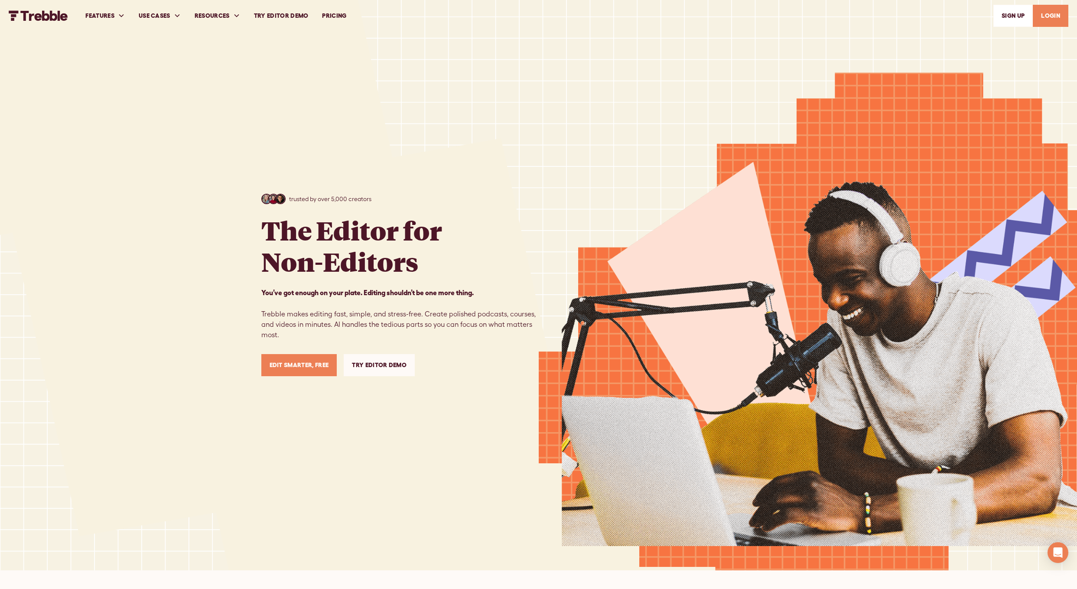
click at [1046, 17] on link "LOGIN" at bounding box center [1051, 16] width 36 height 22
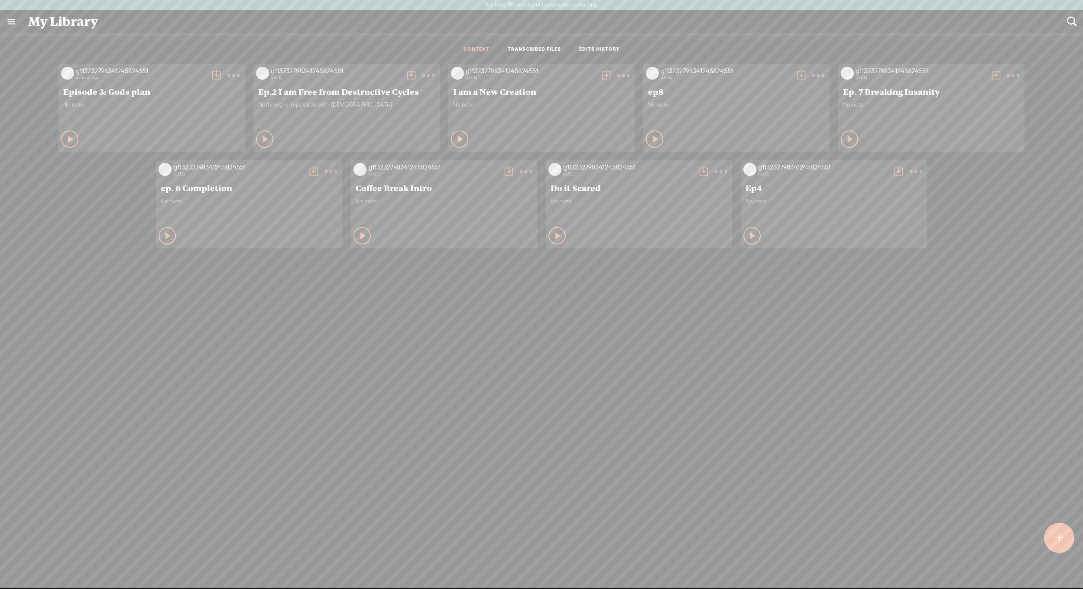
click at [536, 48] on link "TRANSCRIBED FILES" at bounding box center [534, 49] width 53 height 7
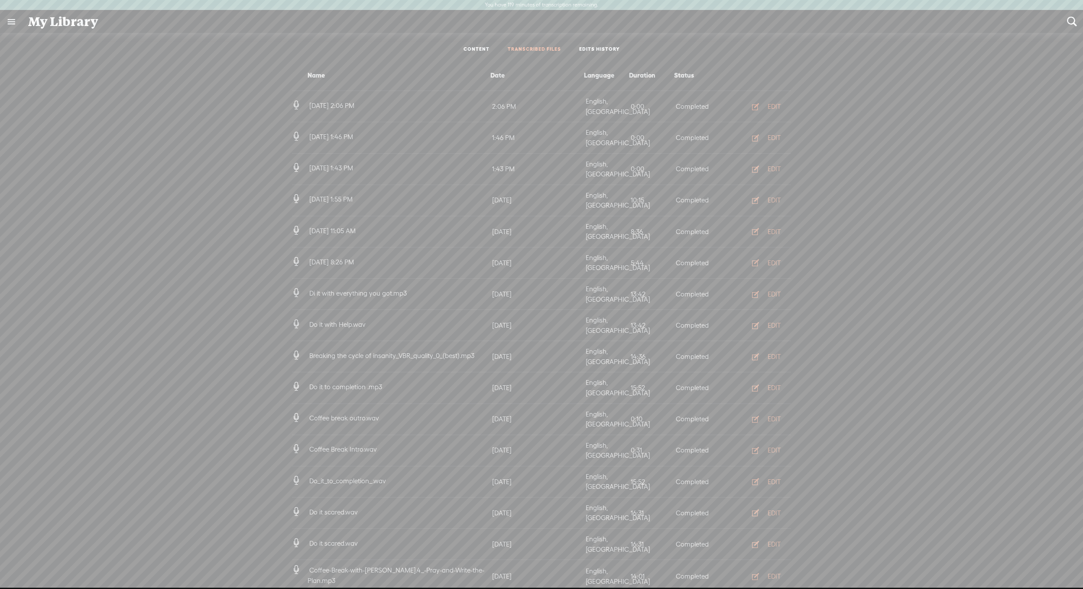
click at [776, 104] on div "EDIT" at bounding box center [774, 106] width 13 height 9
